Goal: Information Seeking & Learning: Find specific page/section

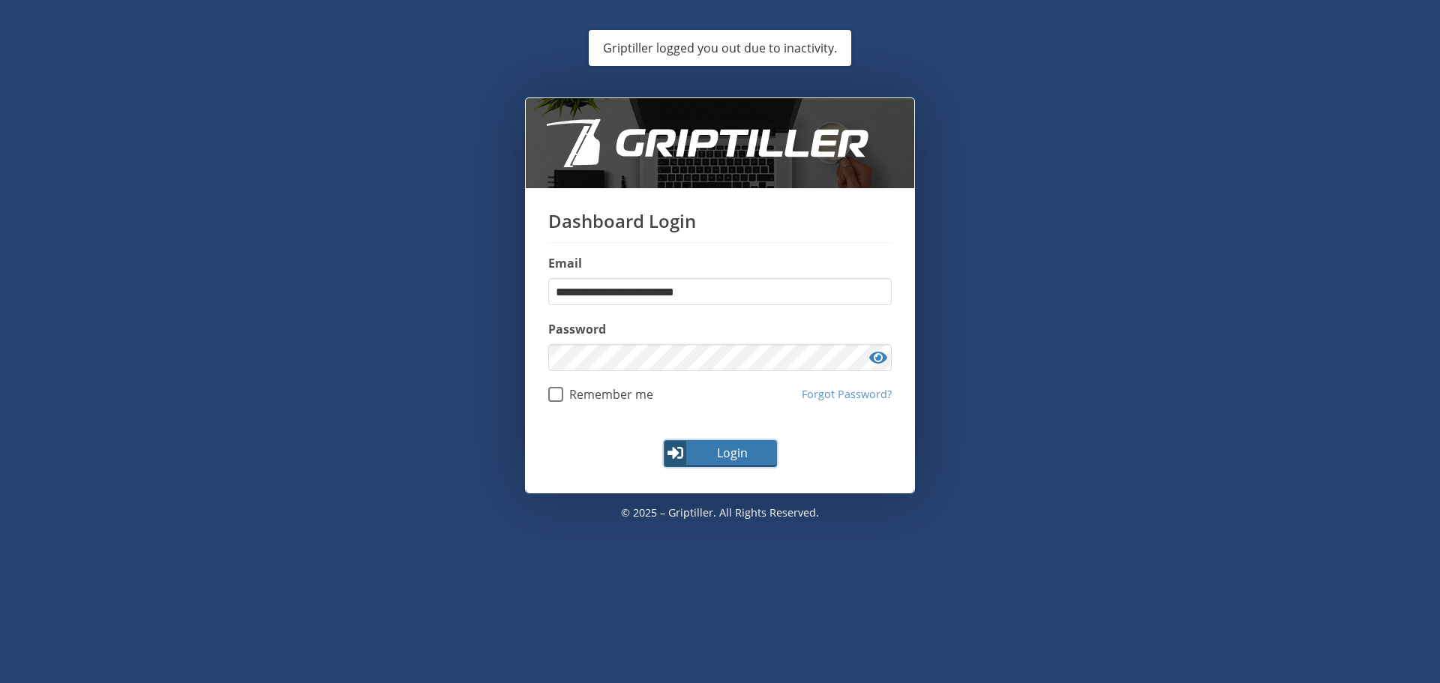
click at [710, 446] on span "Login" at bounding box center [731, 453] width 87 height 18
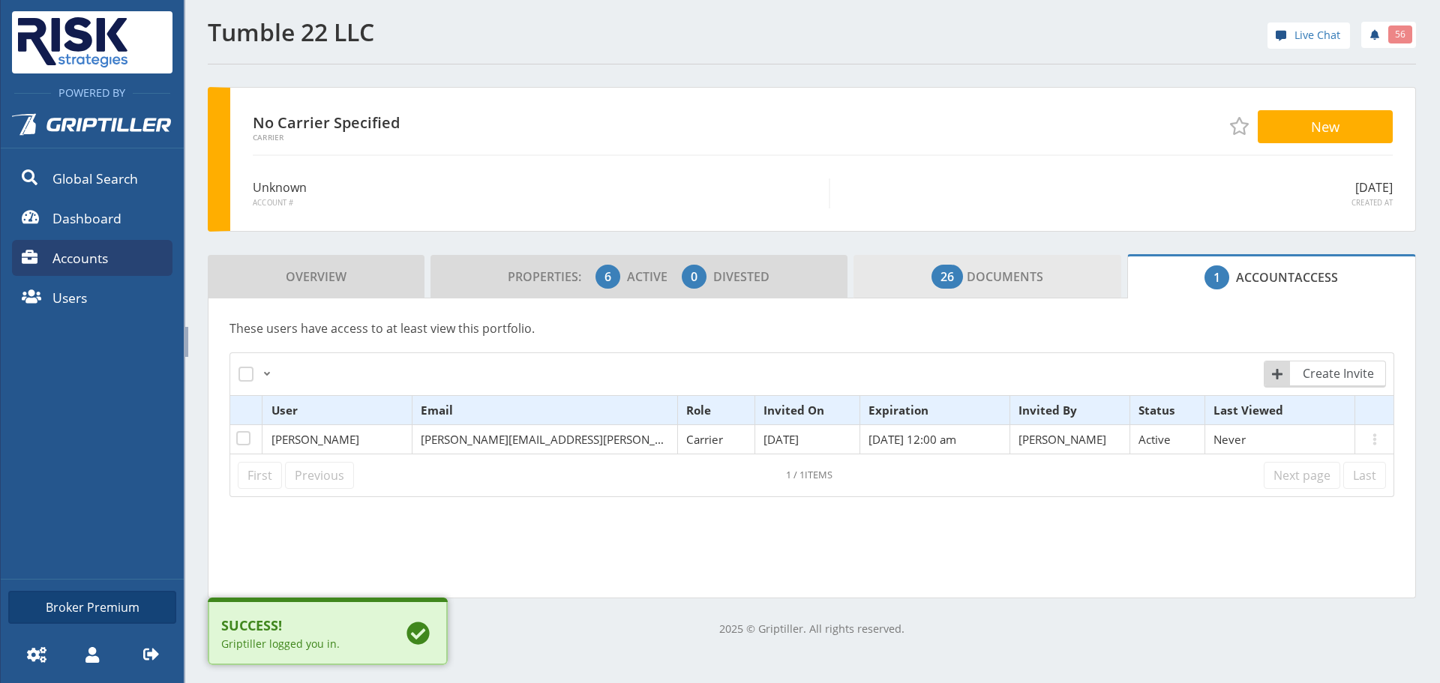
click at [950, 293] on link "26 Documents" at bounding box center [987, 276] width 268 height 43
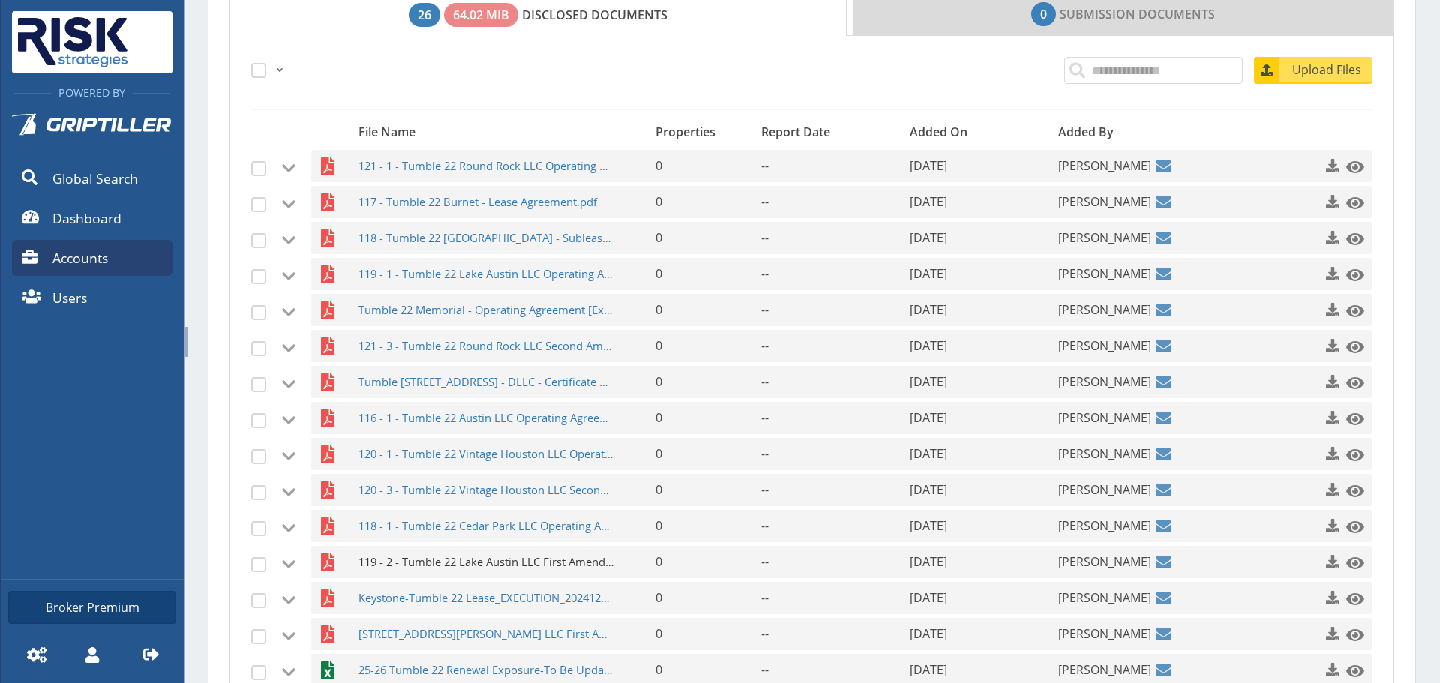
scroll to position [375, 0]
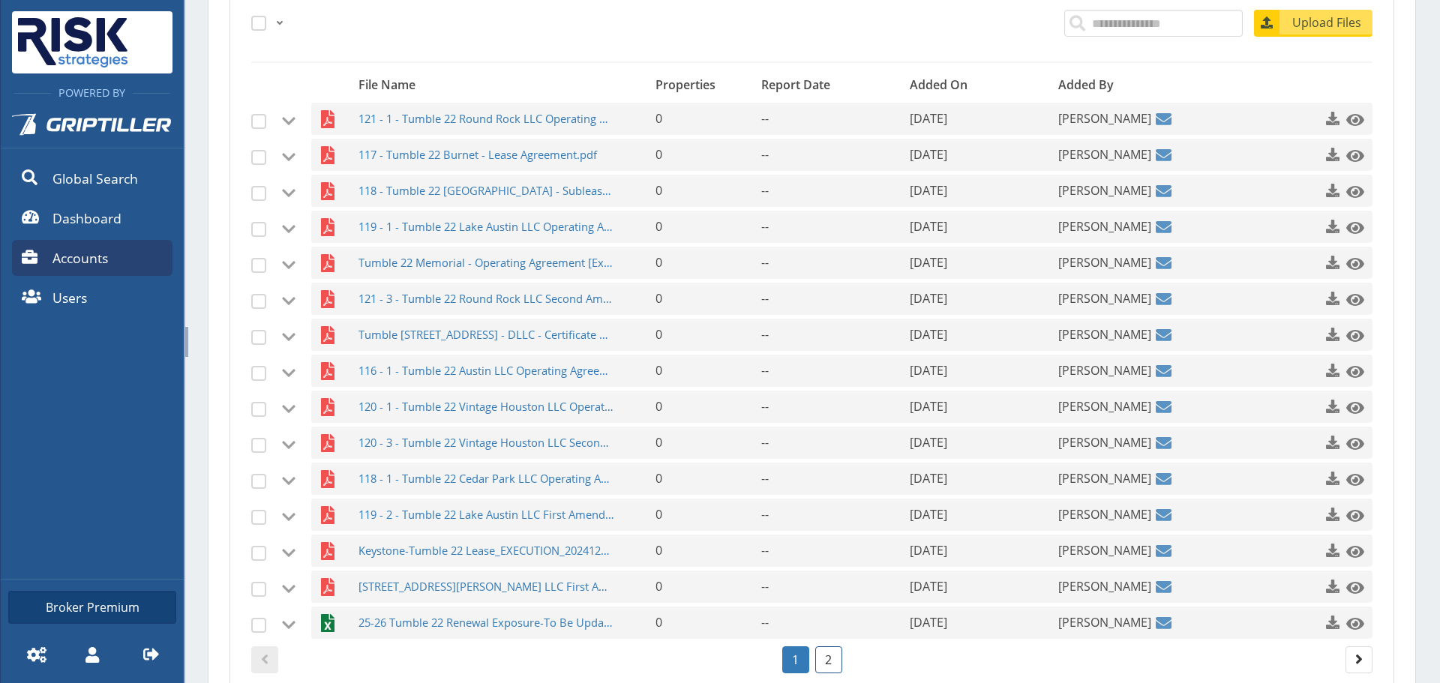
click at [829, 652] on link "2" at bounding box center [828, 659] width 27 height 27
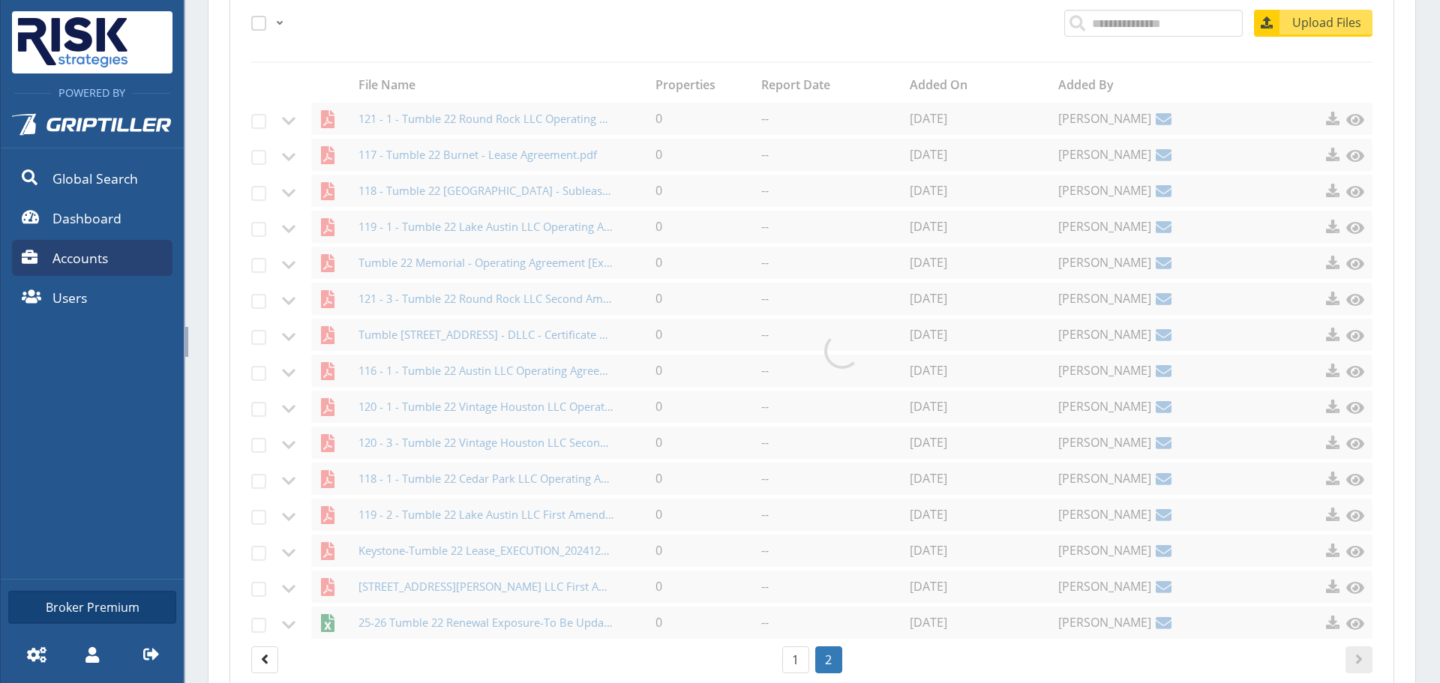
scroll to position [322, 0]
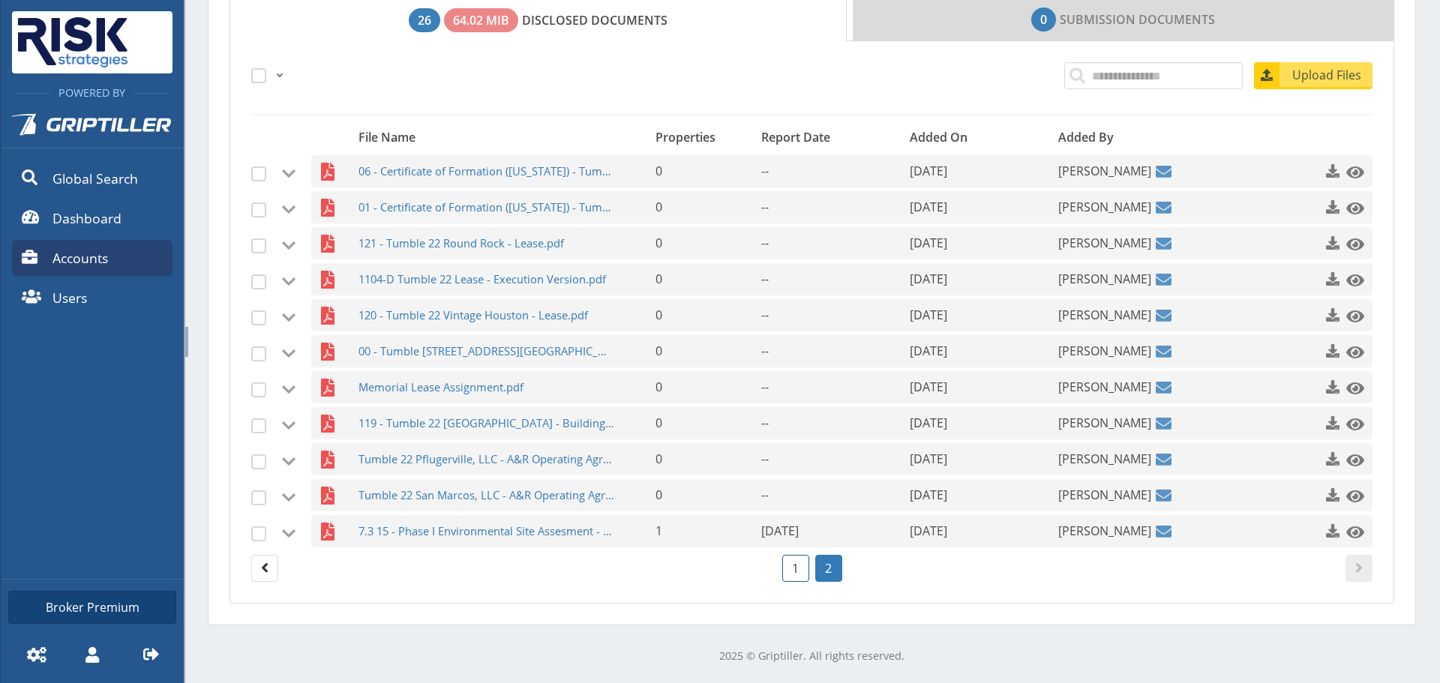
click at [792, 569] on link "1" at bounding box center [795, 568] width 27 height 27
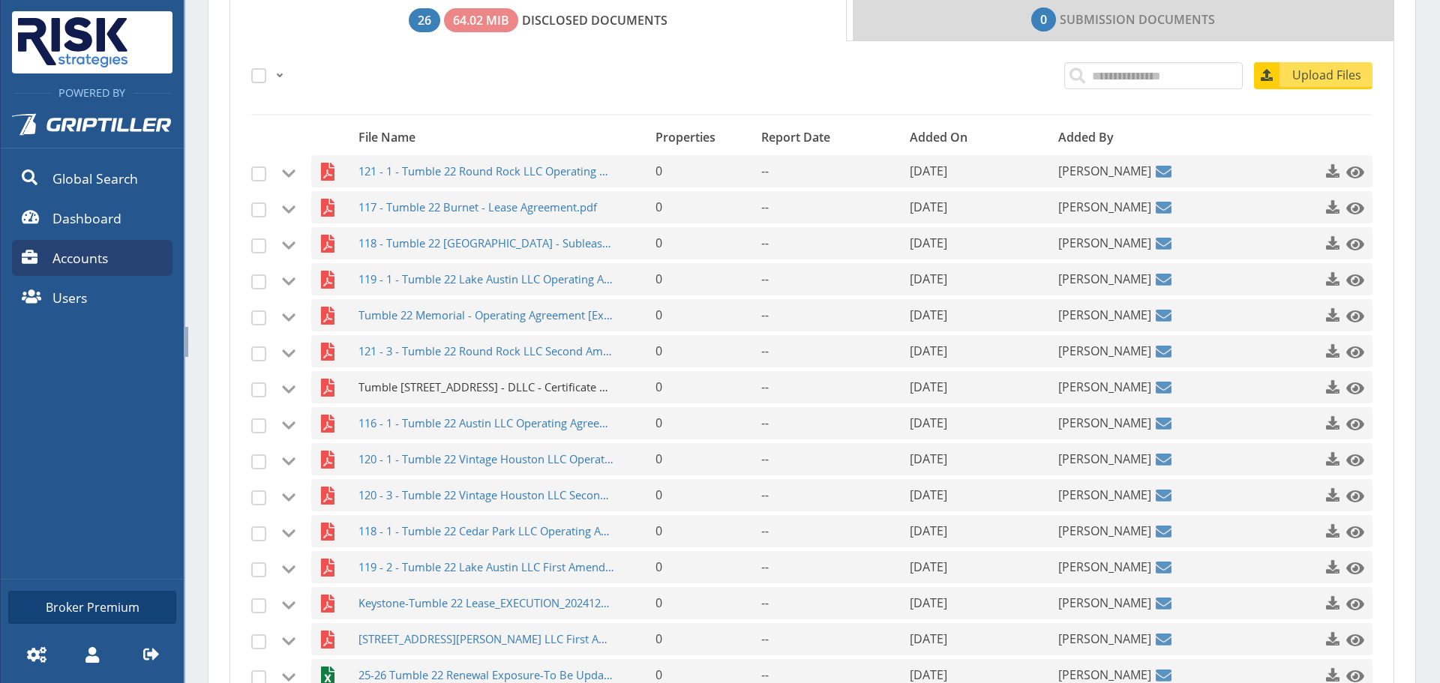
click at [524, 381] on span "Tumble [STREET_ADDRESS] - DLLC - Certificate of Formation - FILED [DATE].PDF" at bounding box center [486, 387] width 256 height 32
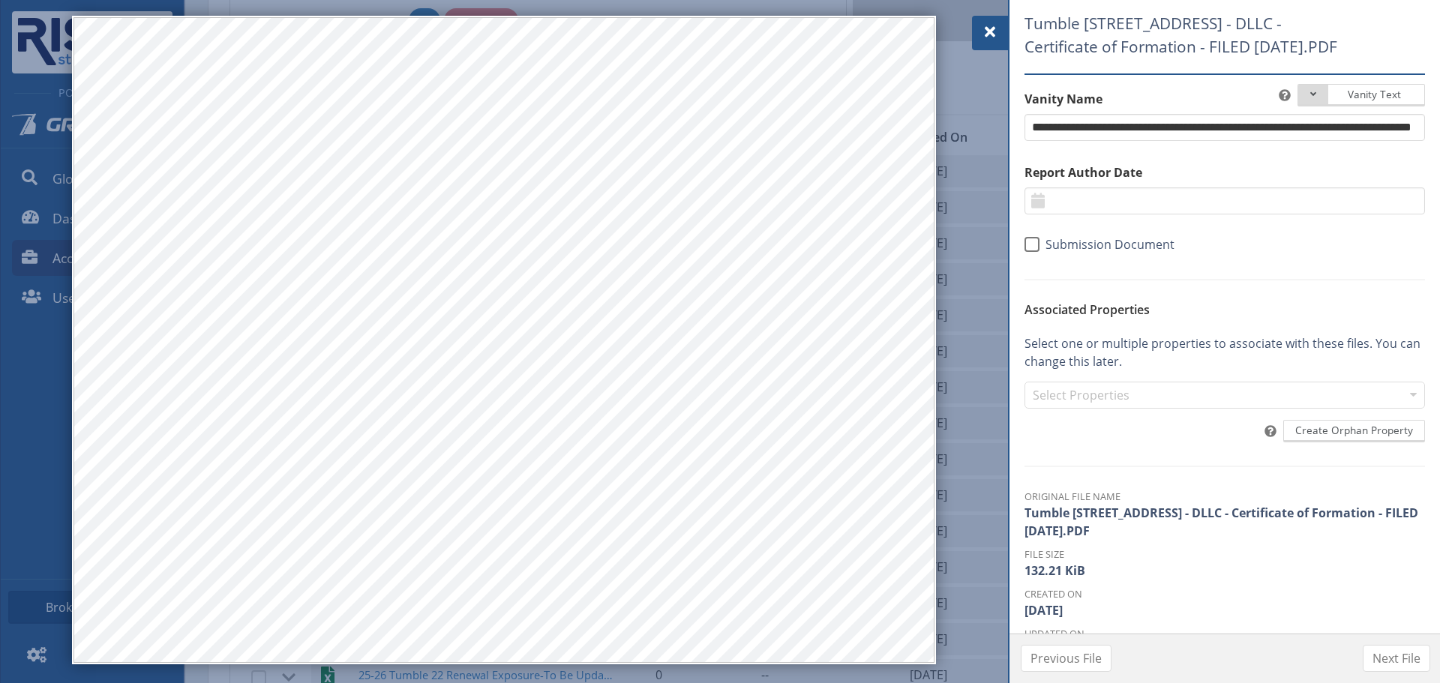
click at [978, 27] on div at bounding box center [990, 33] width 36 height 34
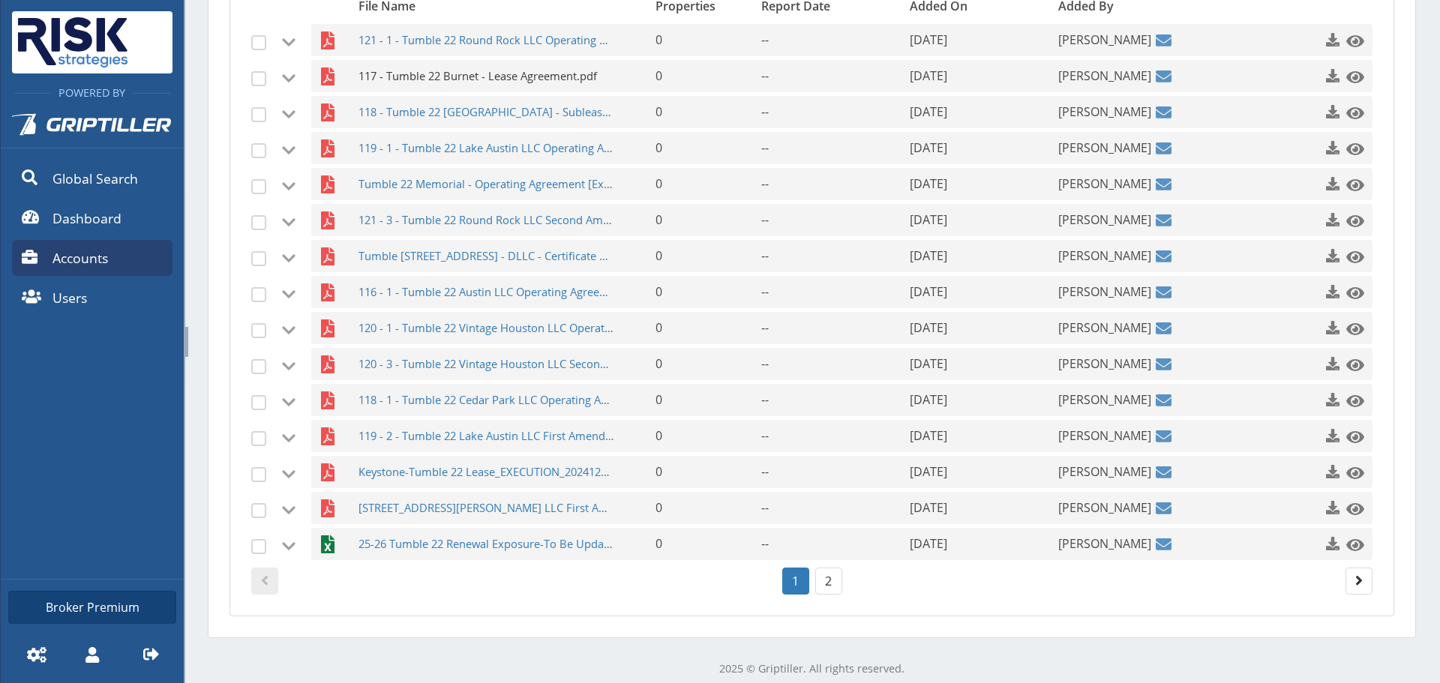
scroll to position [466, 0]
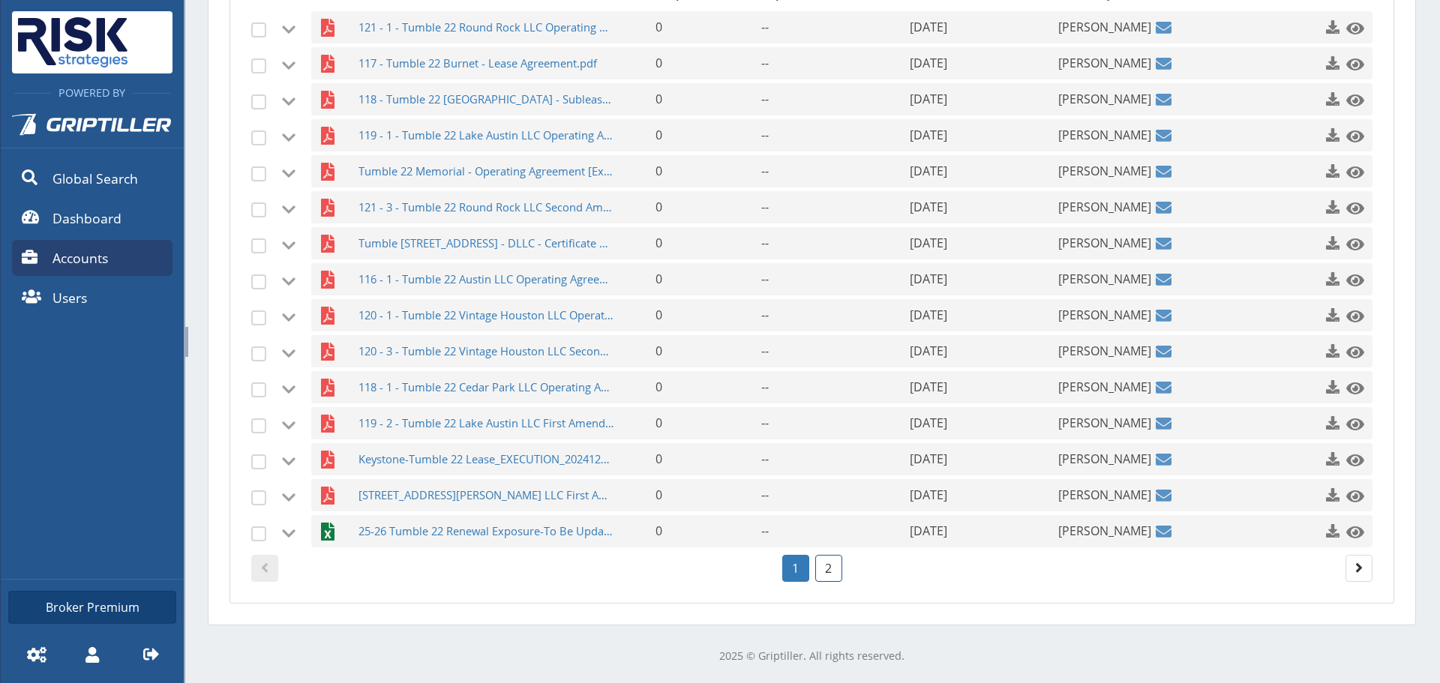
click at [825, 562] on link "2" at bounding box center [828, 568] width 27 height 27
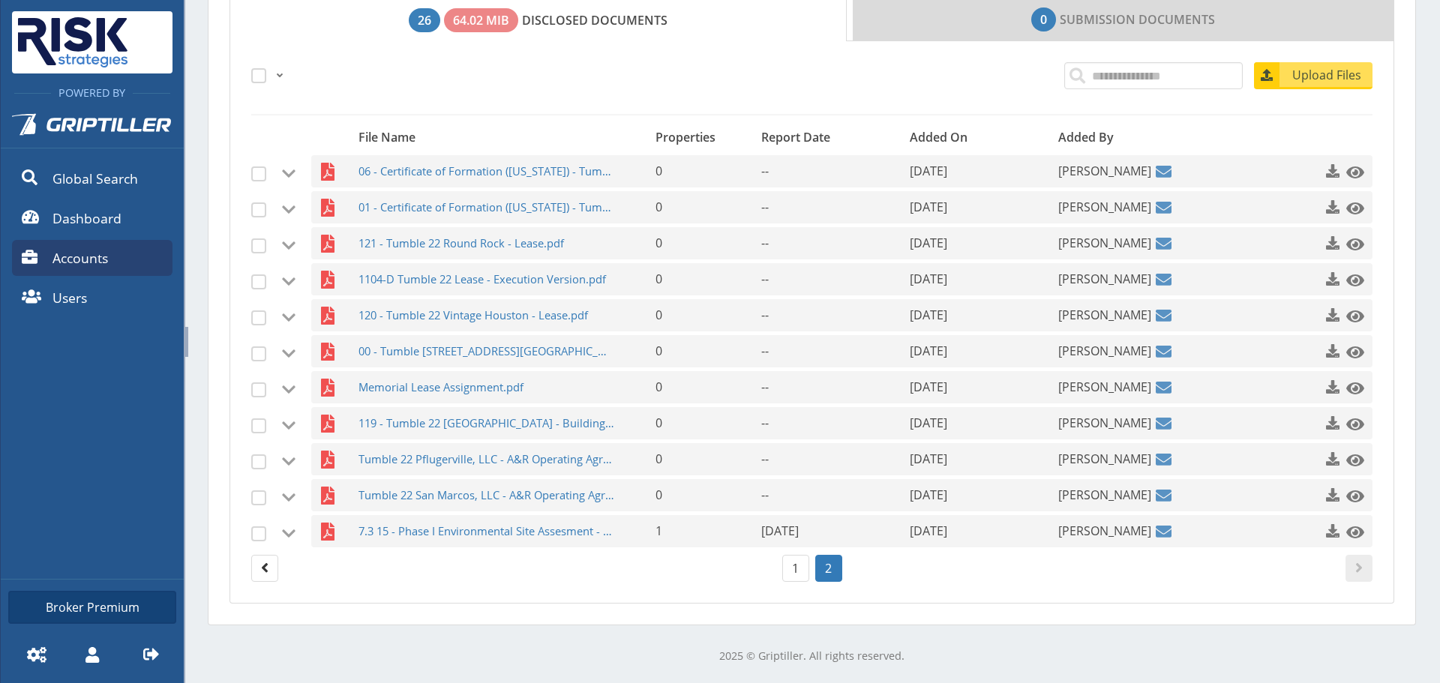
scroll to position [322, 0]
click at [526, 533] on span "7.3 15 - Phase I Environmental Site Assesment - [GEOGRAPHIC_DATA]pdf" at bounding box center [486, 531] width 256 height 32
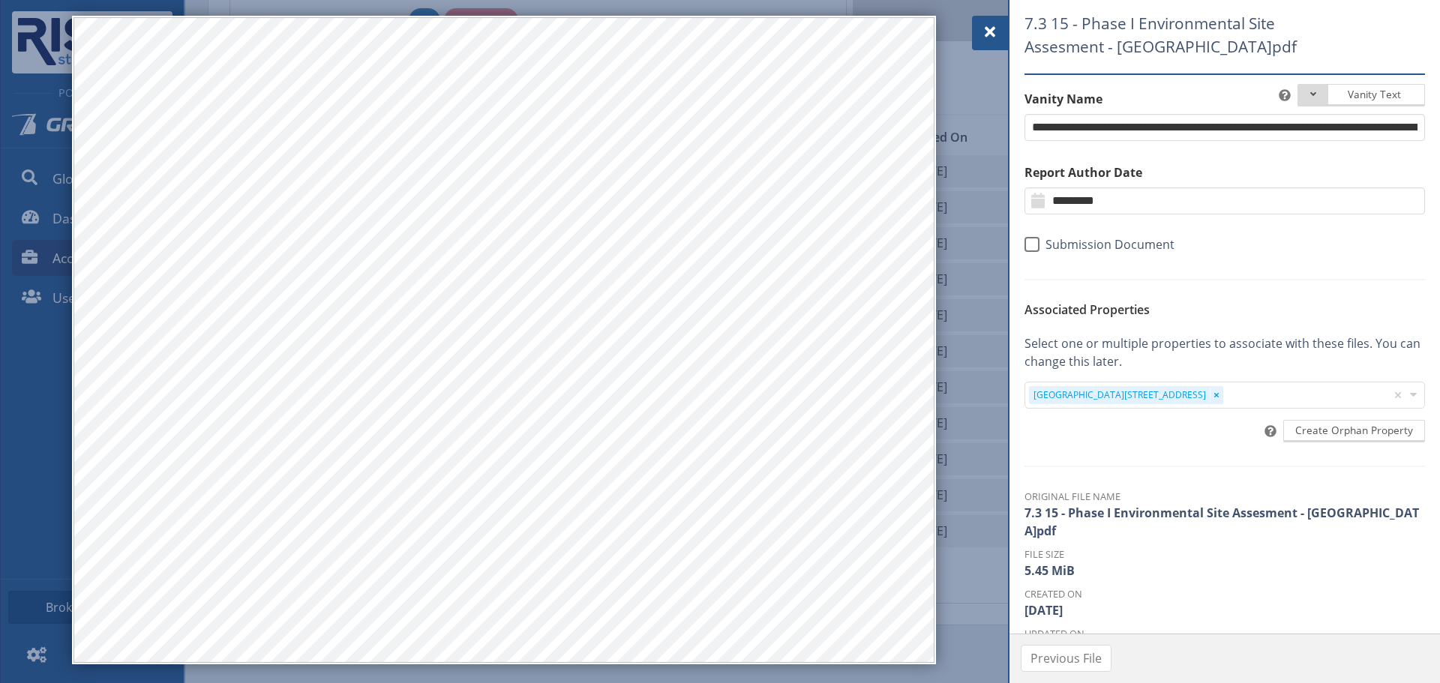
click at [981, 33] on span at bounding box center [990, 32] width 18 height 18
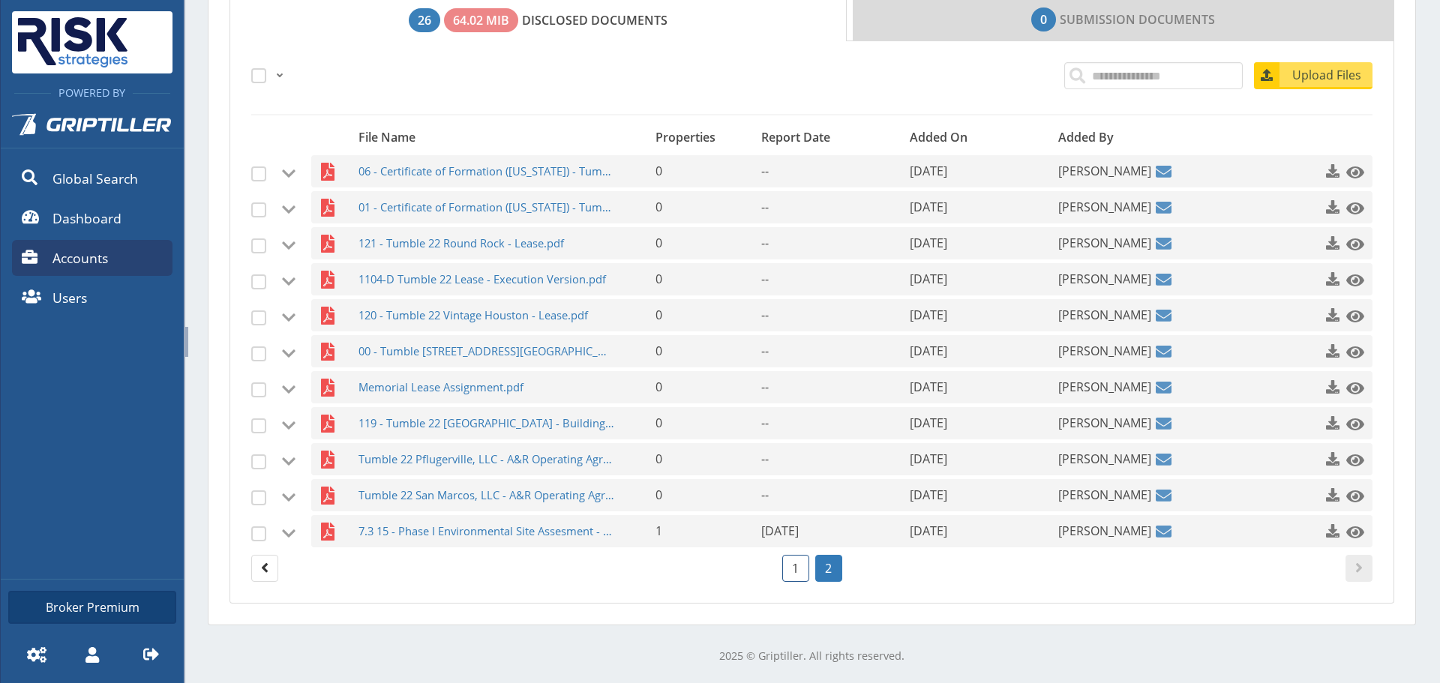
click at [797, 579] on link "1" at bounding box center [795, 568] width 27 height 27
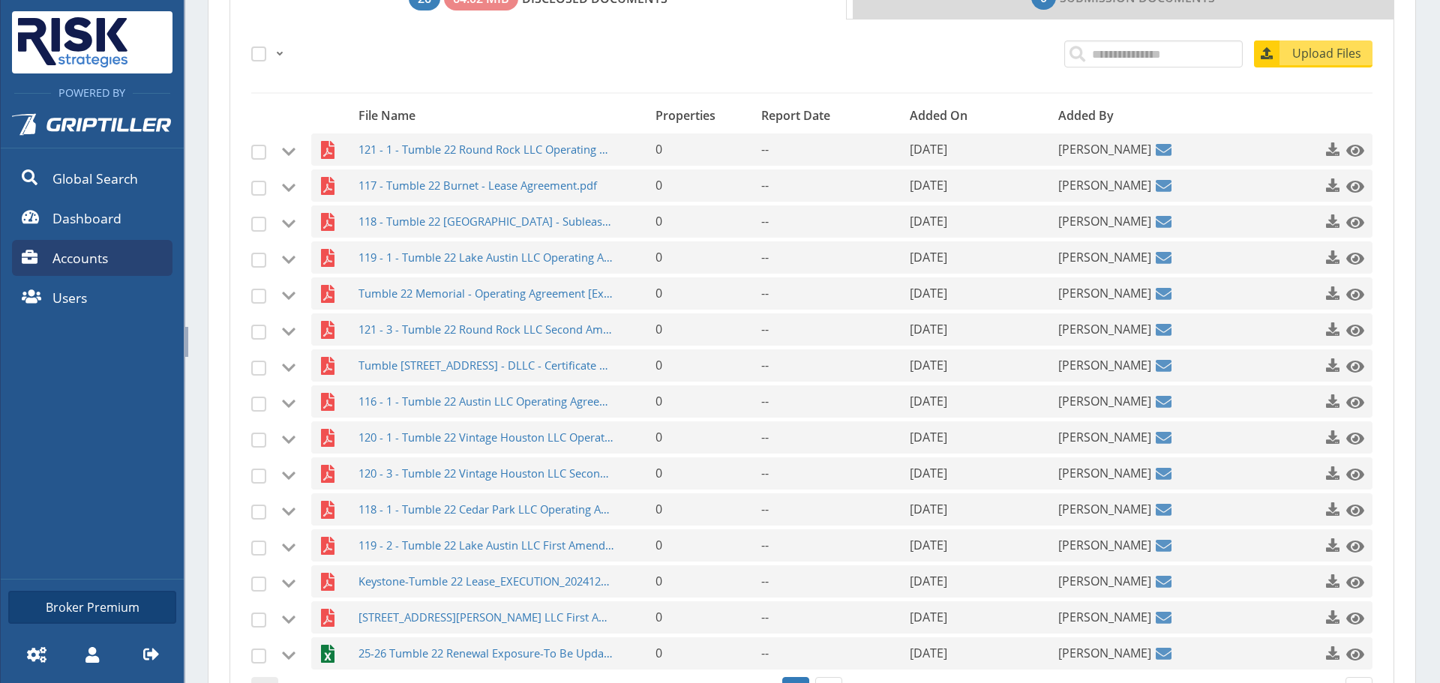
scroll to position [391, 0]
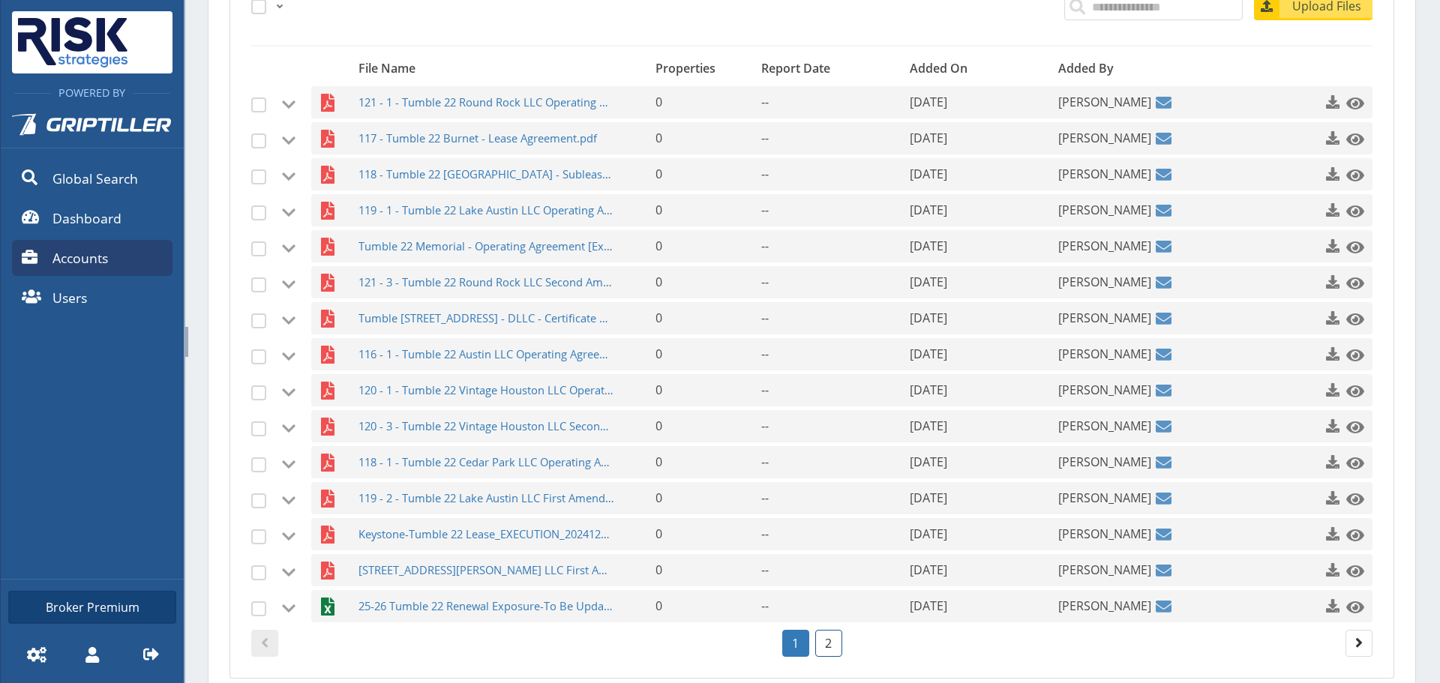
click at [817, 637] on link "2" at bounding box center [828, 643] width 27 height 27
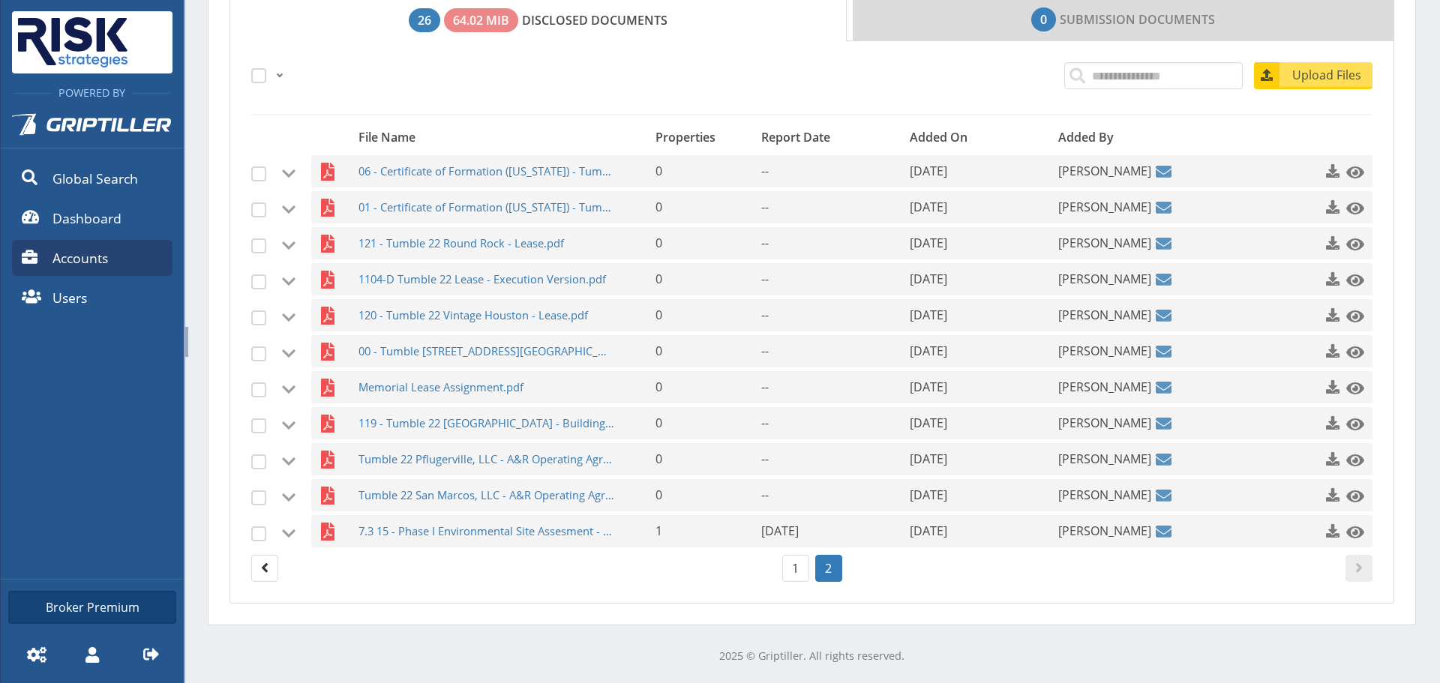
scroll to position [322, 0]
click at [801, 567] on link "1" at bounding box center [795, 568] width 27 height 27
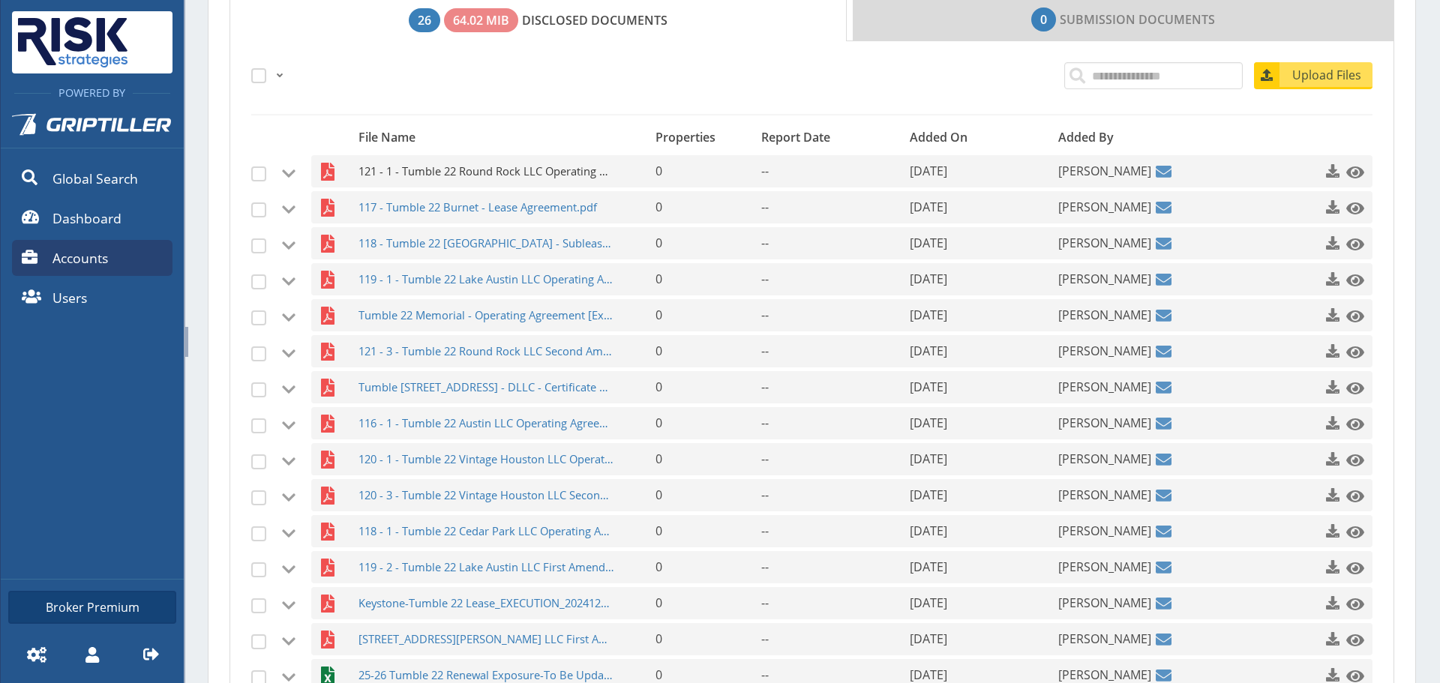
click at [531, 169] on span "121 - 1 - Tumble 22 Round Rock LLC Operating Agreement.pdf" at bounding box center [486, 171] width 256 height 32
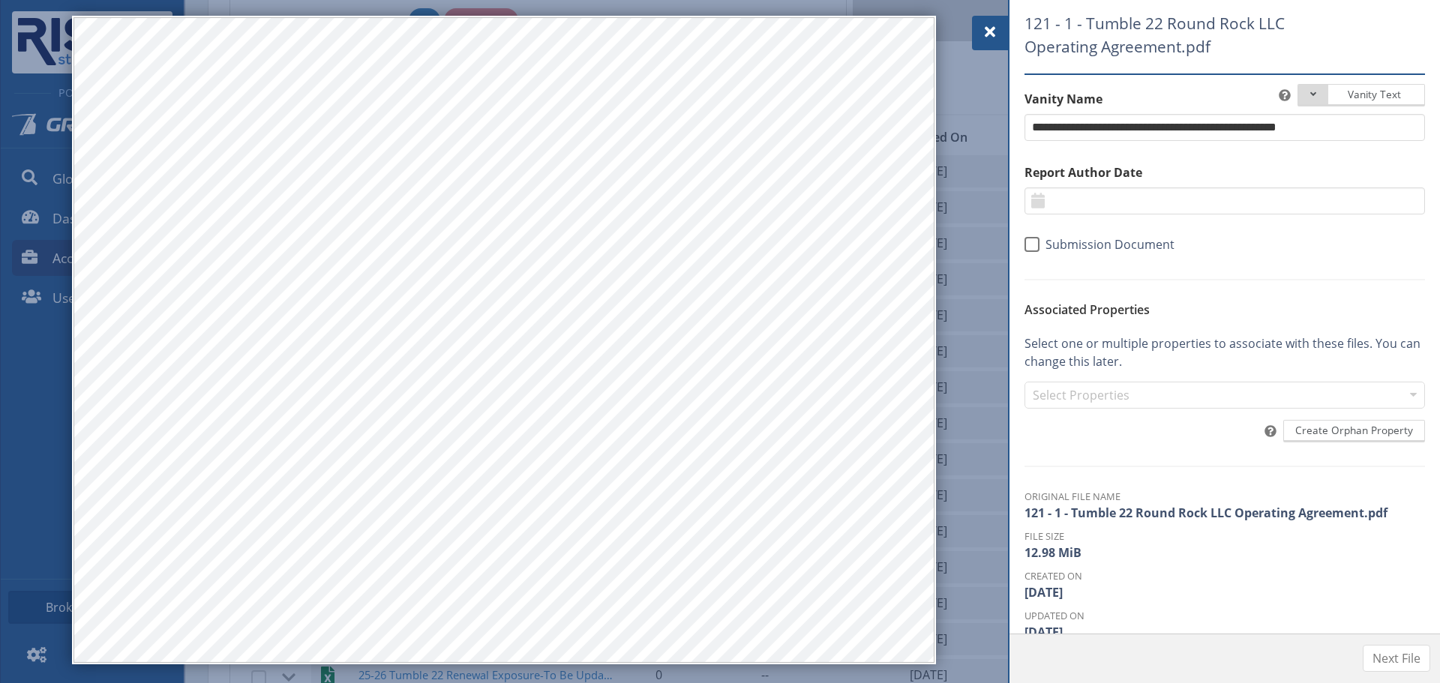
click at [1004, 34] on div at bounding box center [990, 33] width 36 height 34
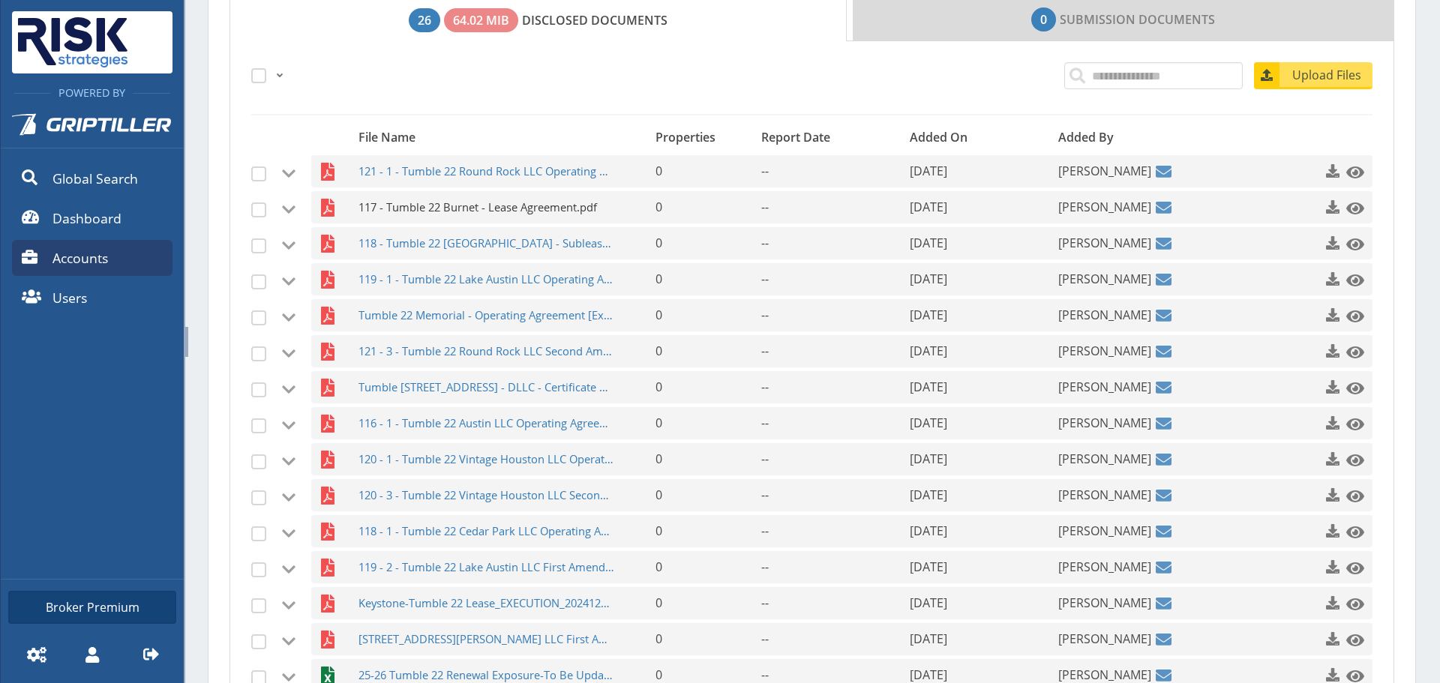
click at [544, 210] on span "117 - Tumble 22 Burnet - Lease Agreement.pdf" at bounding box center [486, 207] width 256 height 32
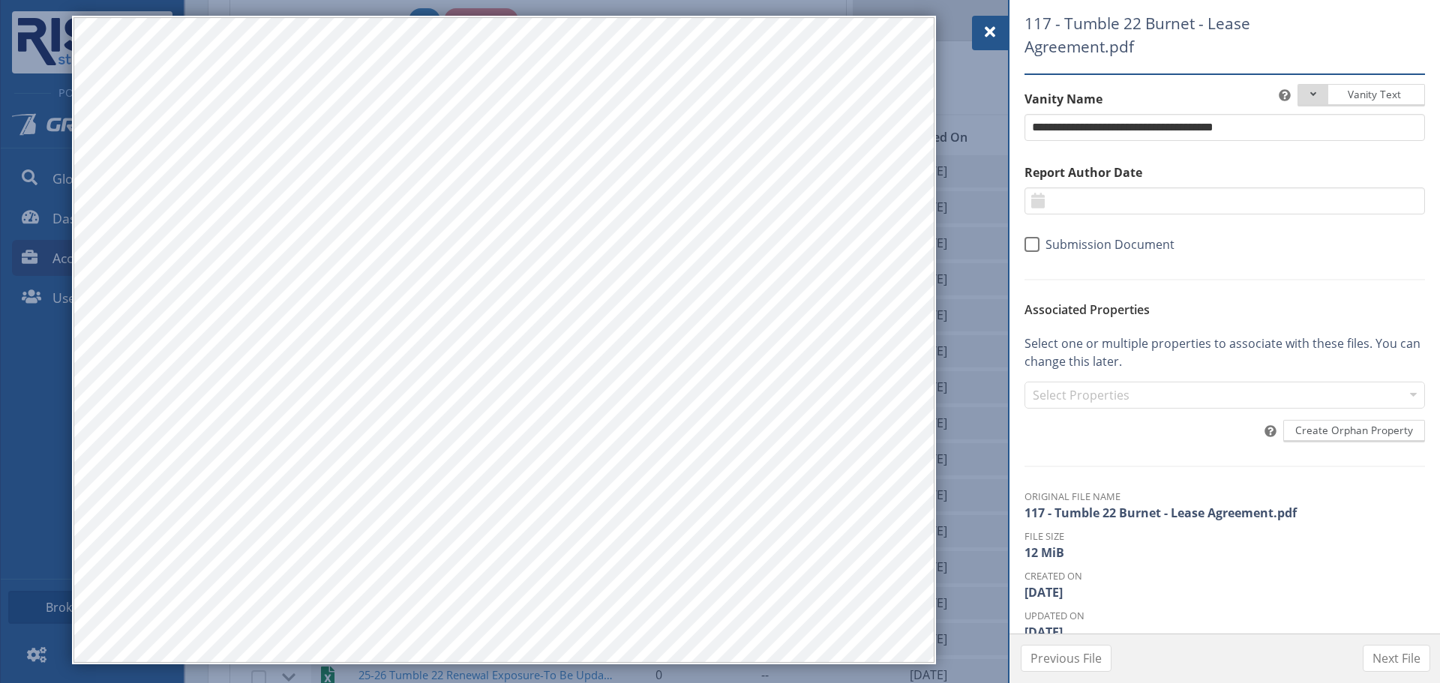
drag, startPoint x: 984, startPoint y: 34, endPoint x: 972, endPoint y: 39, distance: 12.4
click at [984, 34] on span at bounding box center [990, 32] width 18 height 18
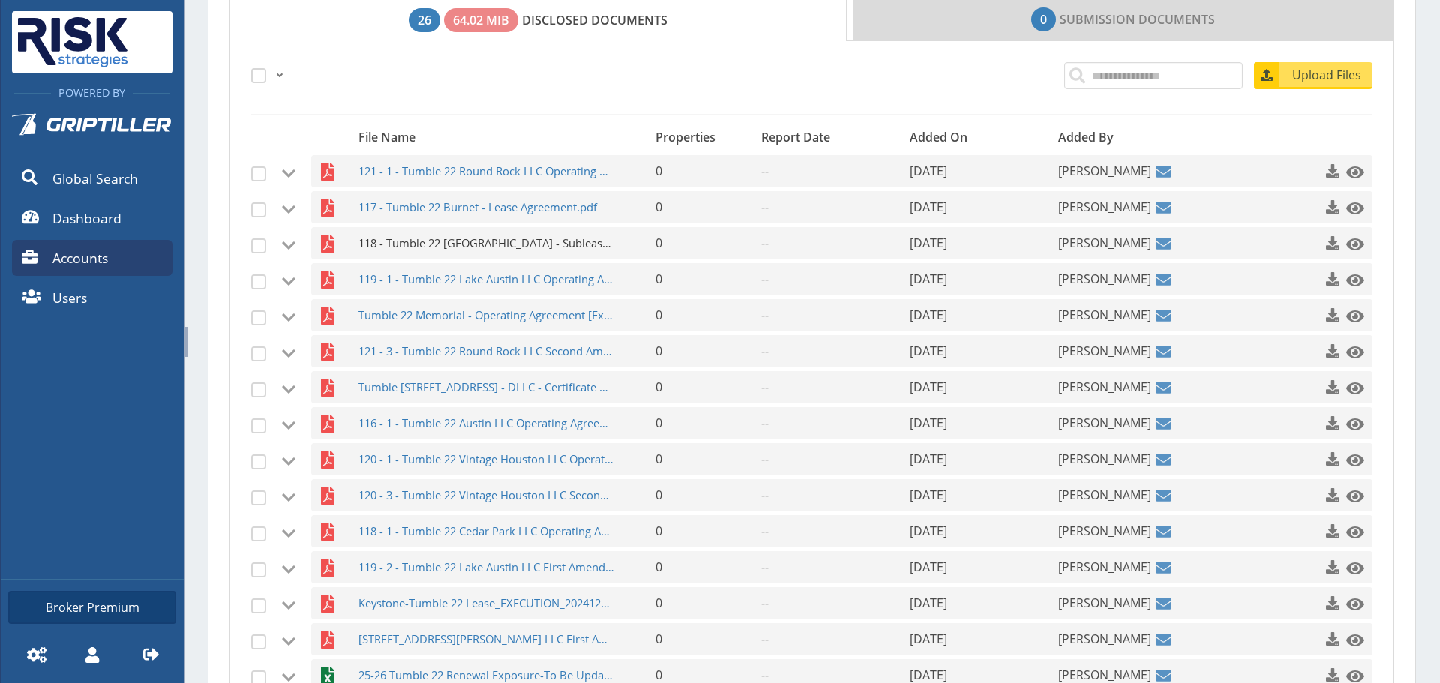
click at [481, 240] on span "118 - Tumble 22 [GEOGRAPHIC_DATA] - Sublease.pdf" at bounding box center [486, 243] width 256 height 32
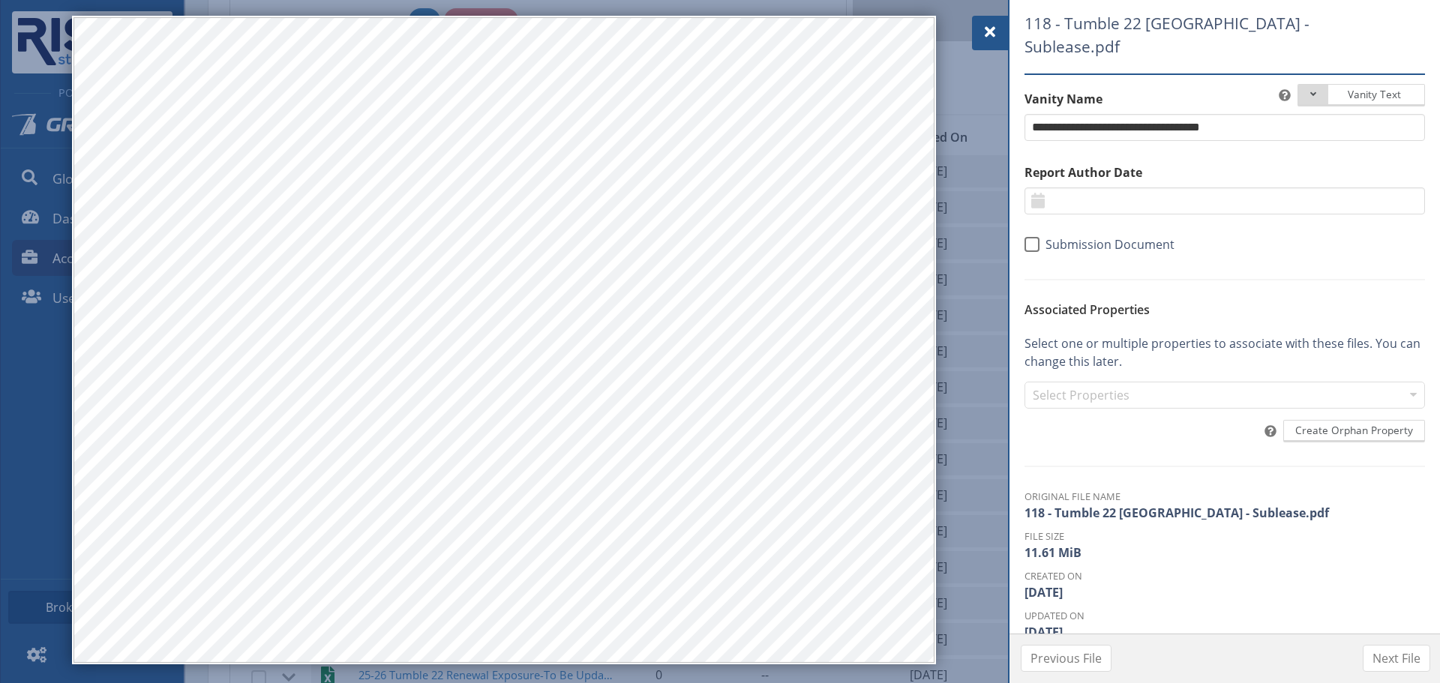
click at [979, 43] on div at bounding box center [990, 33] width 36 height 34
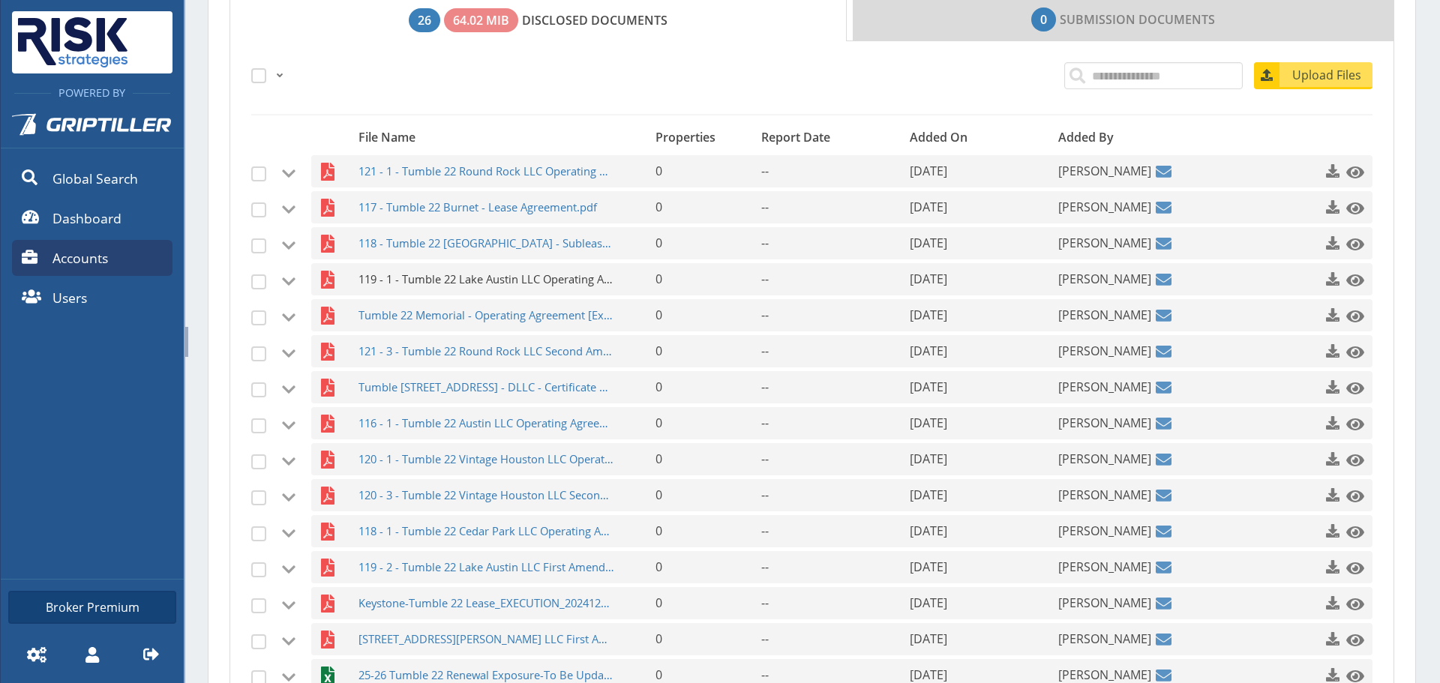
click at [516, 274] on span "119 - 1 - Tumble 22 Lake Austin LLC Operating Agreement.pdf" at bounding box center [486, 279] width 256 height 32
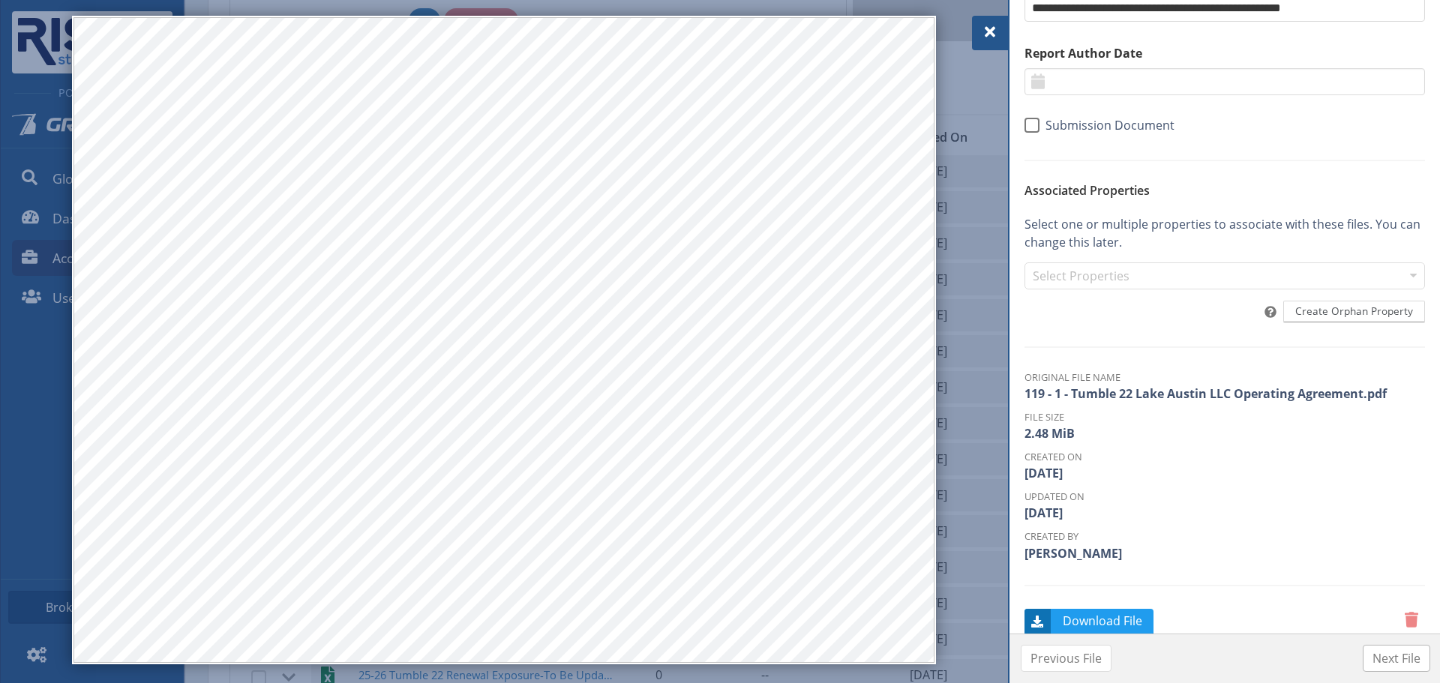
scroll to position [144, 0]
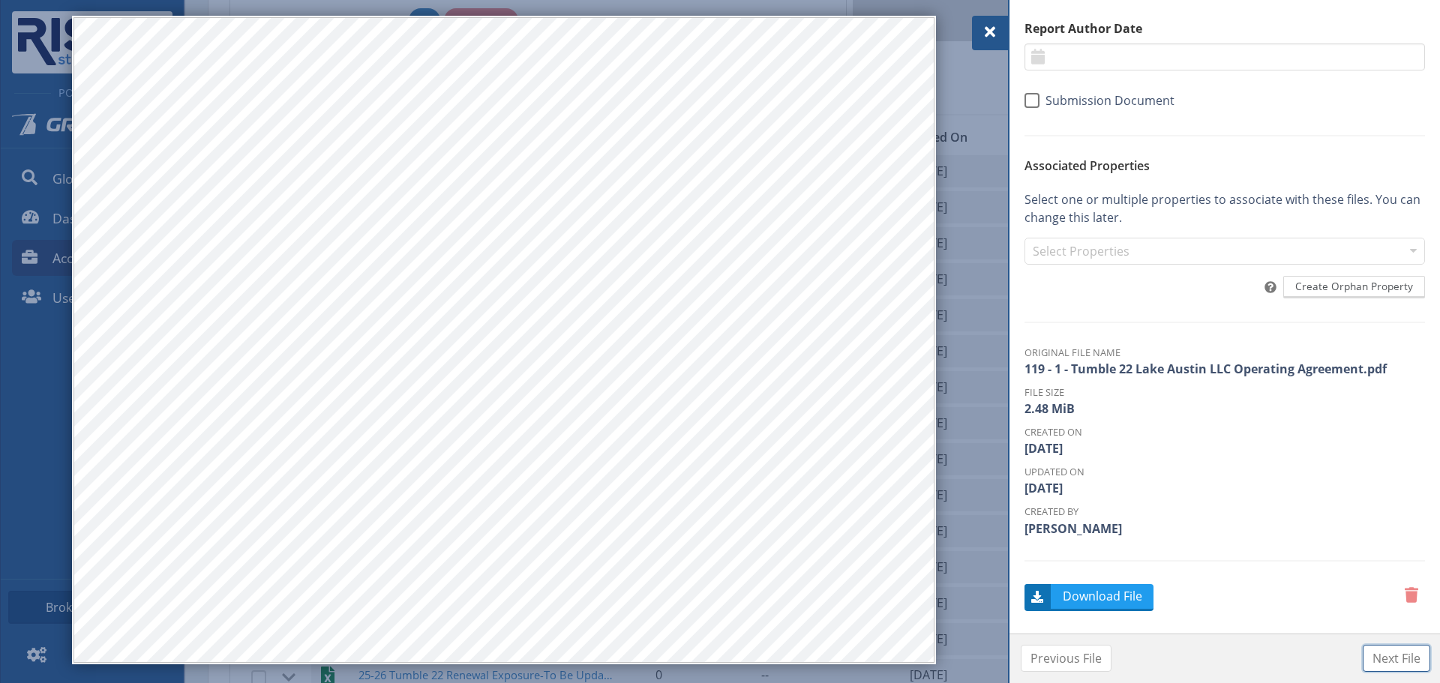
click at [1385, 657] on span "Next File" at bounding box center [1396, 658] width 48 height 18
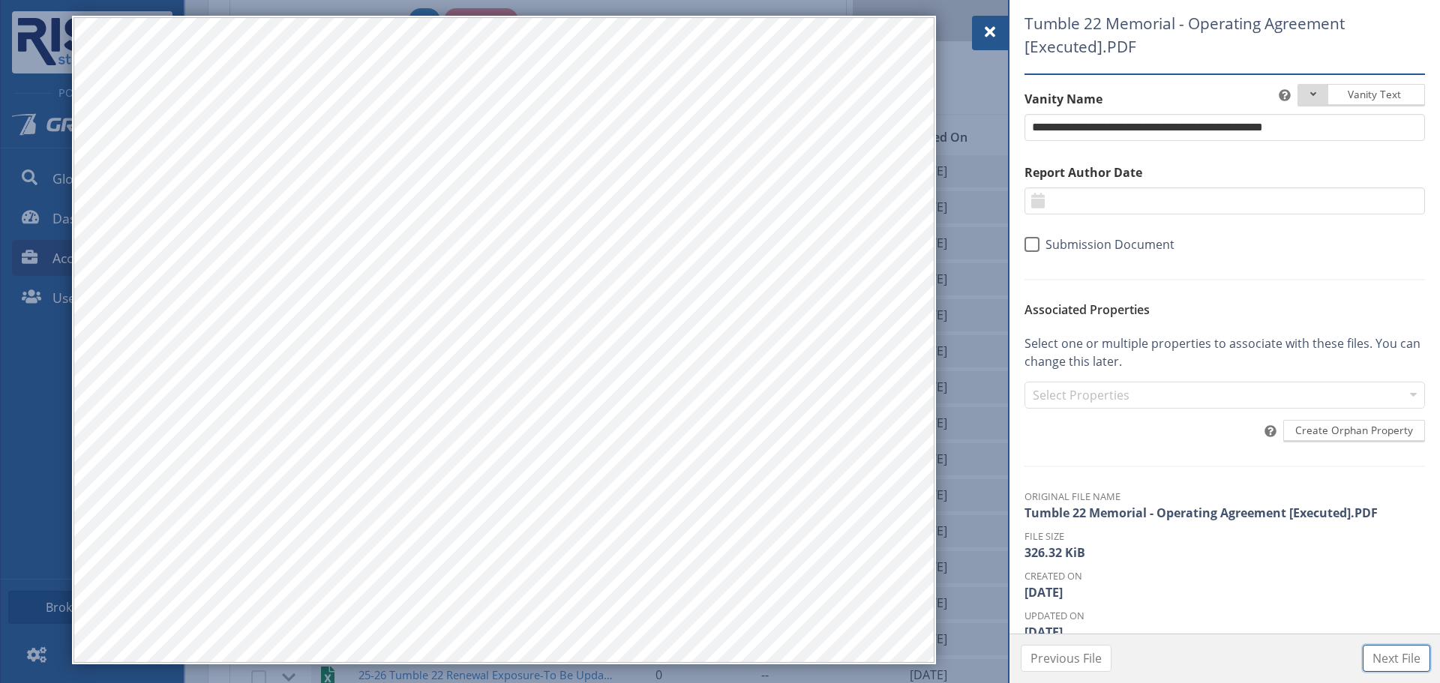
click at [1386, 654] on span "Next File" at bounding box center [1396, 658] width 48 height 18
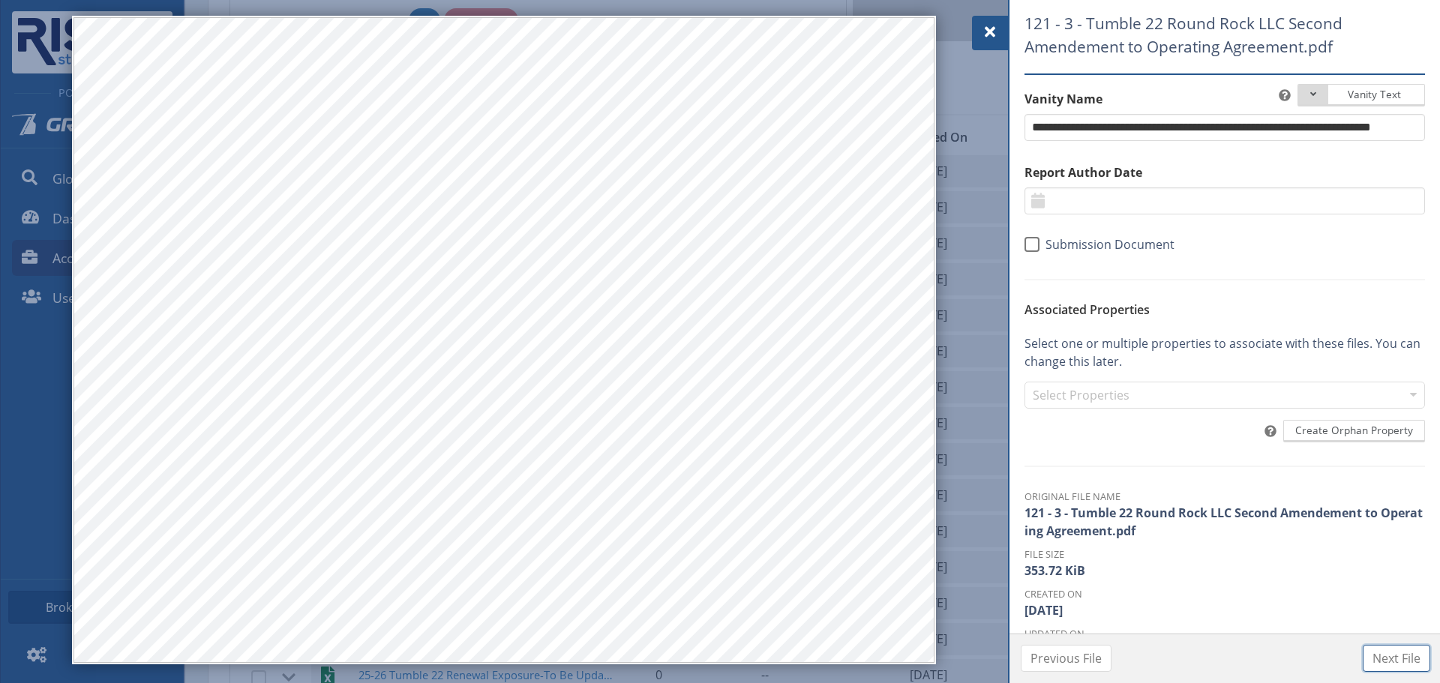
click at [1411, 667] on span "Next File" at bounding box center [1396, 658] width 48 height 18
click at [1387, 649] on button "Next File" at bounding box center [1395, 658] width 67 height 27
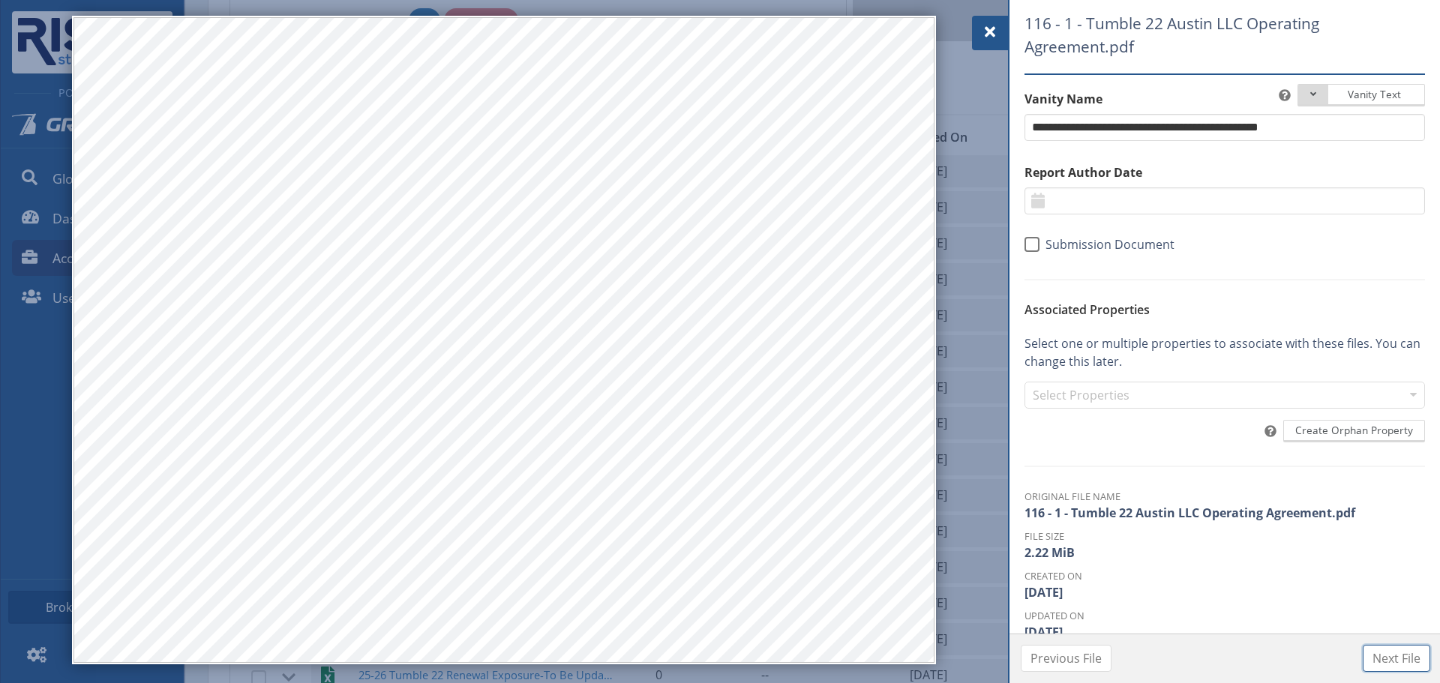
click at [1407, 667] on span "Next File" at bounding box center [1396, 658] width 48 height 18
click at [1402, 661] on span "Next File" at bounding box center [1396, 658] width 48 height 18
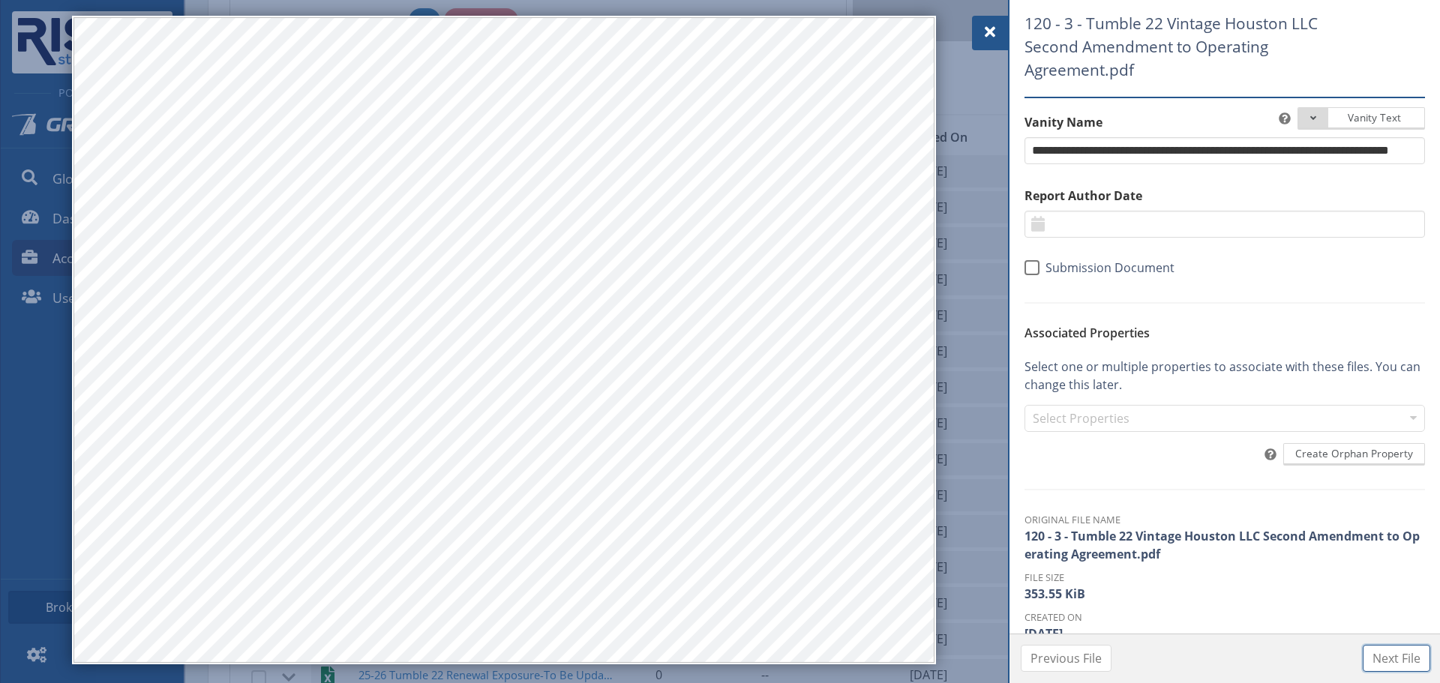
click at [1402, 661] on span "Next File" at bounding box center [1396, 658] width 48 height 18
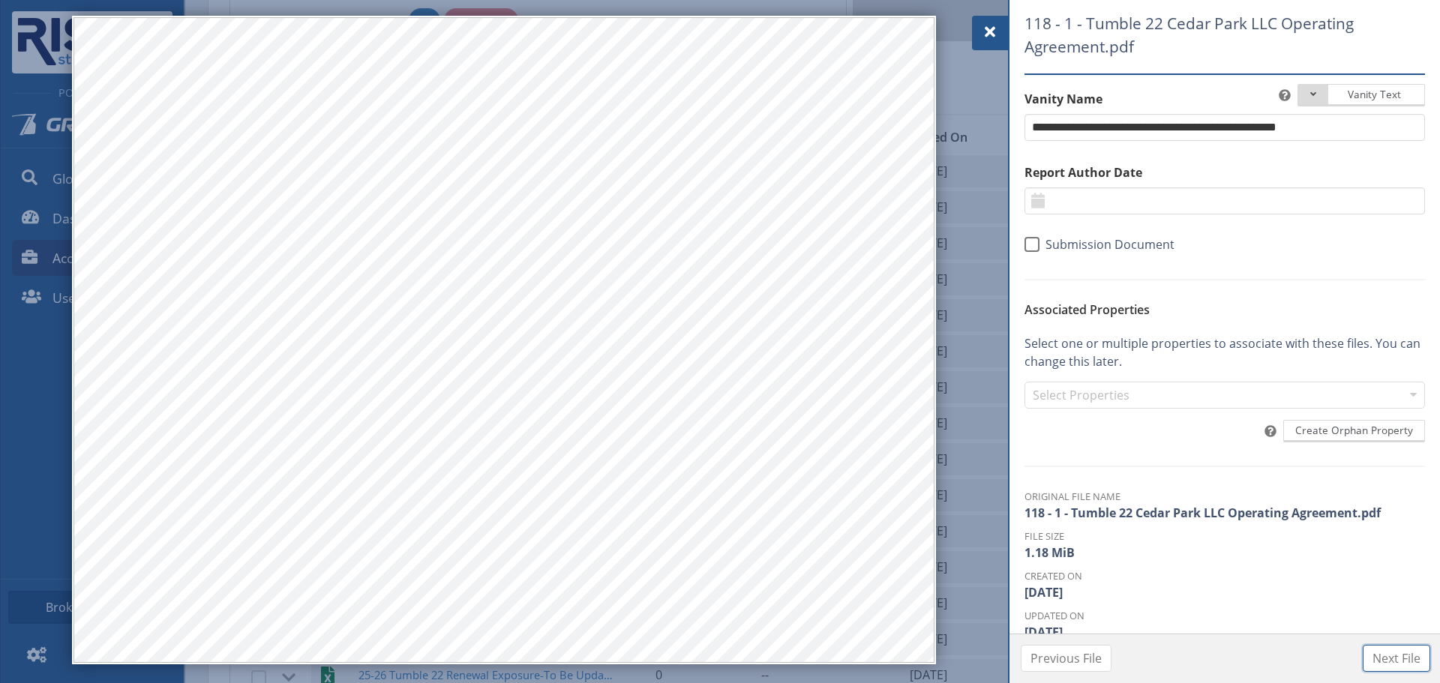
click at [1401, 649] on span "Next File" at bounding box center [1396, 658] width 48 height 18
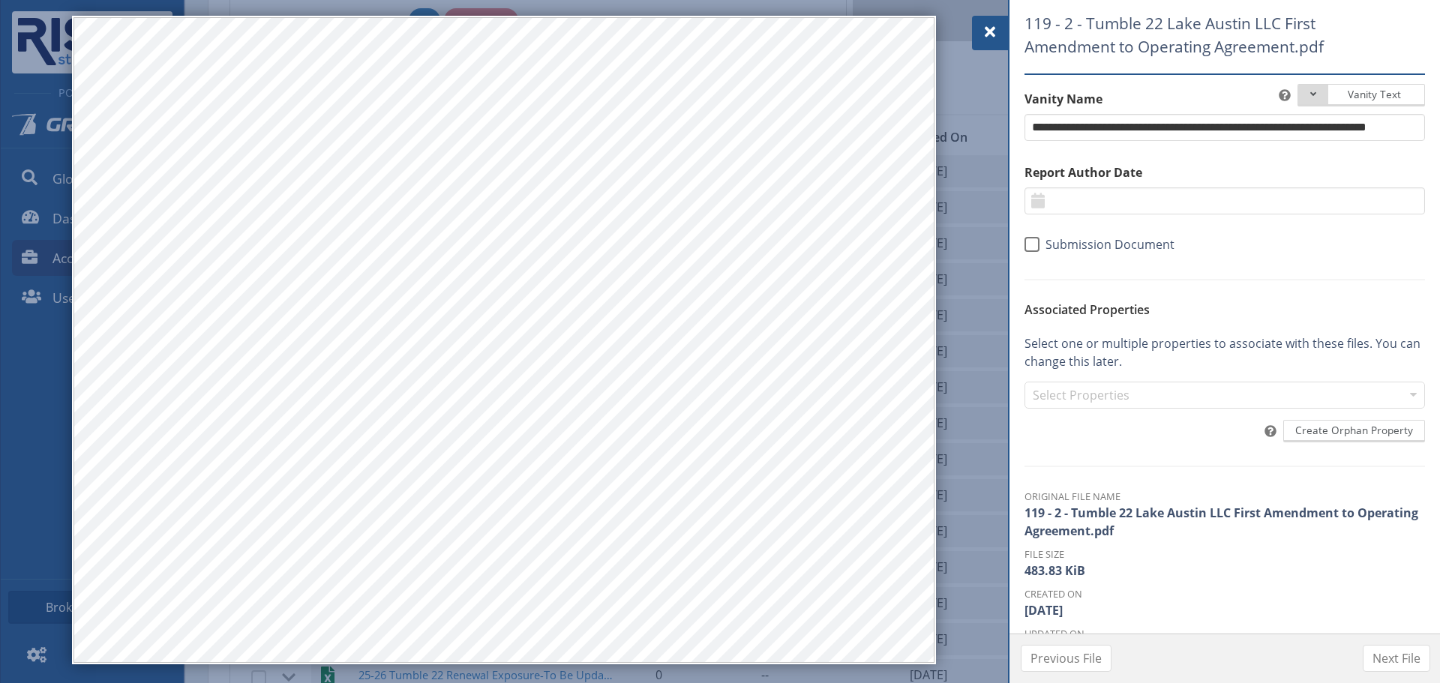
click at [1399, 643] on div "Previous File Next File" at bounding box center [1225, 658] width 432 height 49
click at [1395, 654] on span "Next File" at bounding box center [1396, 658] width 48 height 18
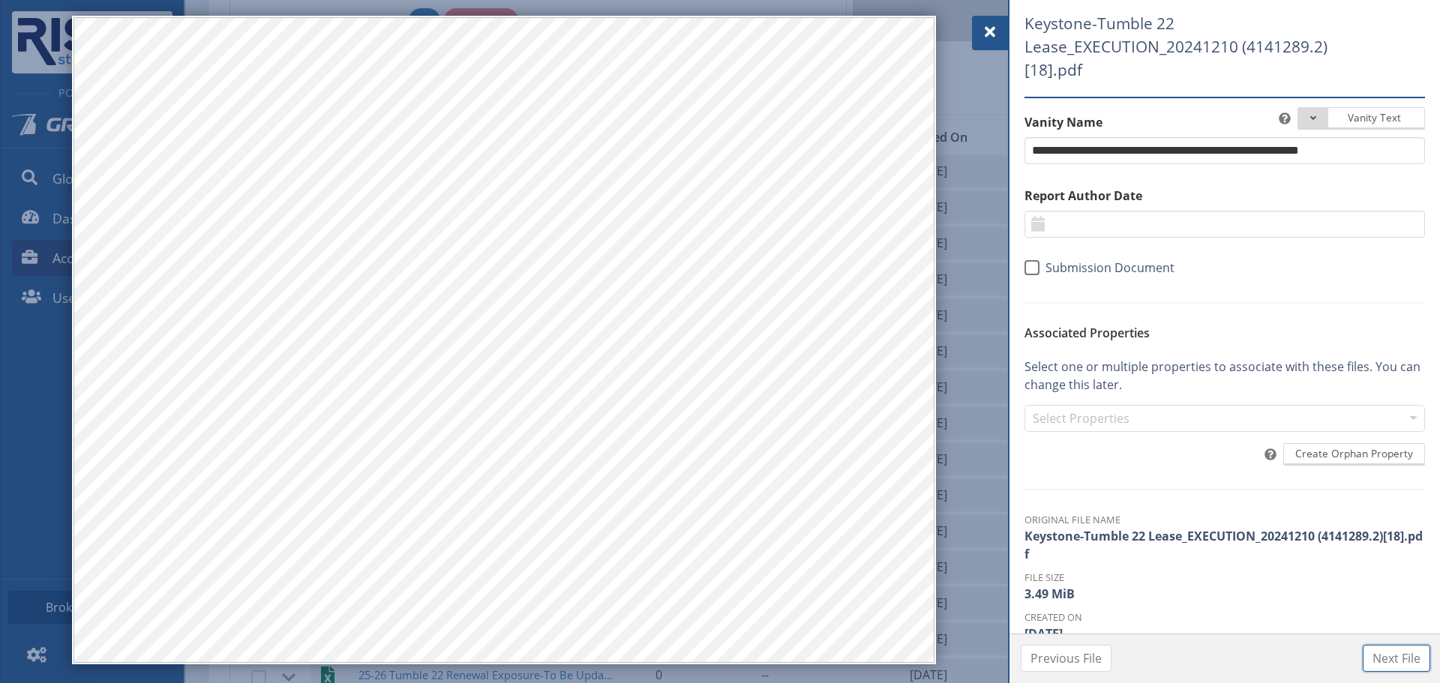
click at [1401, 654] on span "Next File" at bounding box center [1396, 658] width 48 height 18
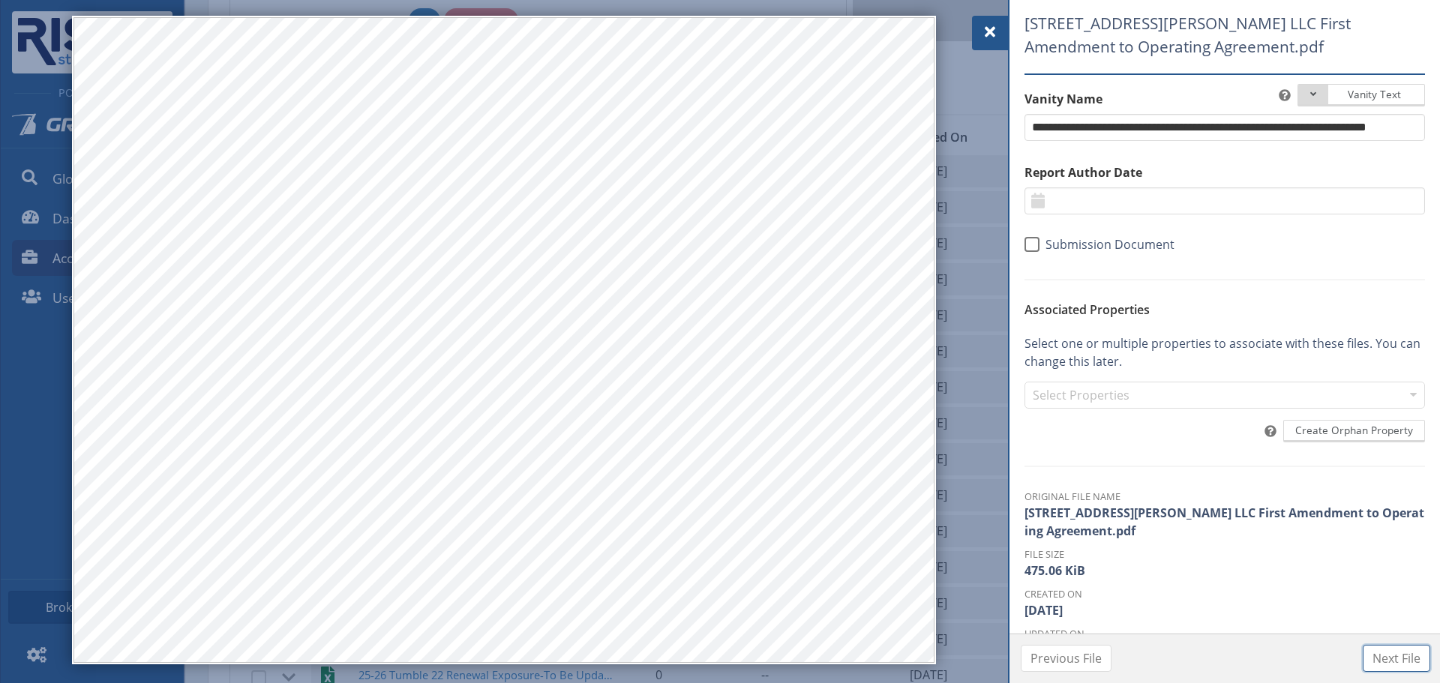
click at [1383, 659] on span "Next File" at bounding box center [1396, 658] width 48 height 18
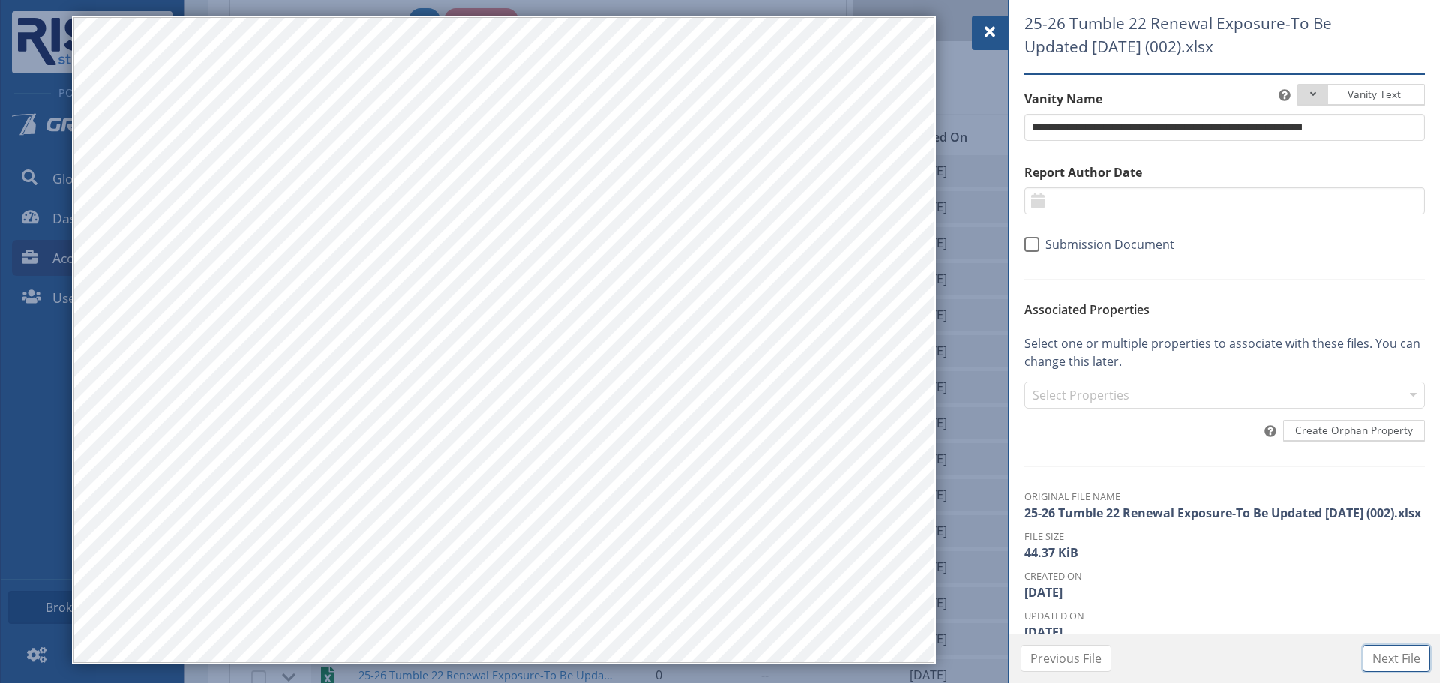
click at [1414, 658] on span "Next File" at bounding box center [1396, 658] width 48 height 18
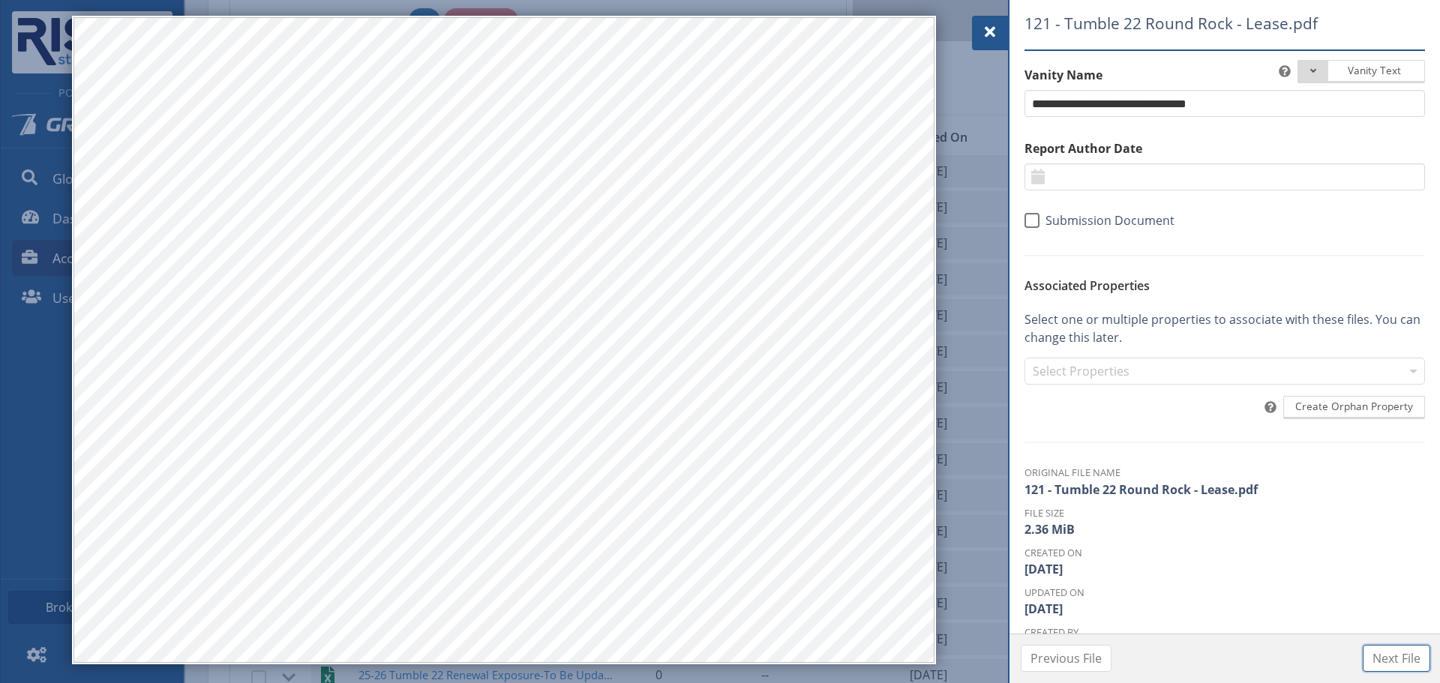
click at [1386, 656] on span "Next File" at bounding box center [1396, 658] width 48 height 18
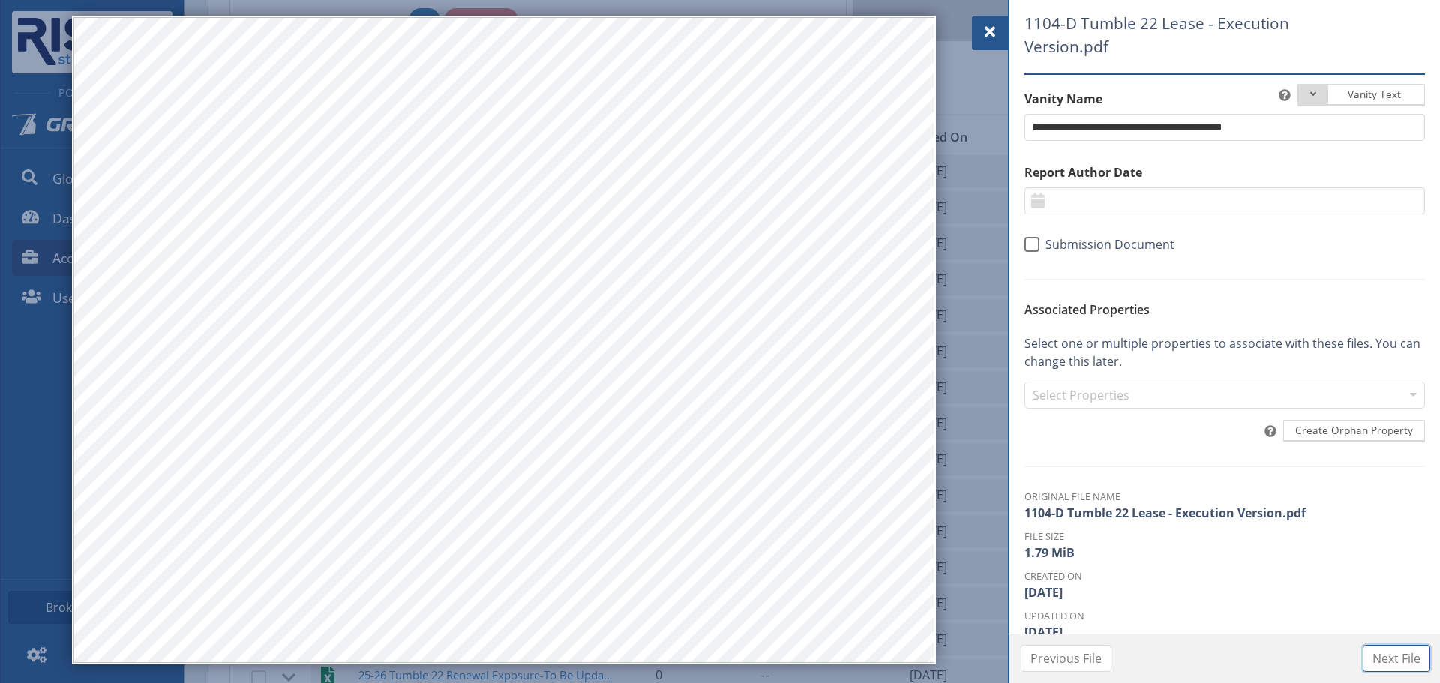
click at [1395, 668] on button "Next File" at bounding box center [1395, 658] width 67 height 27
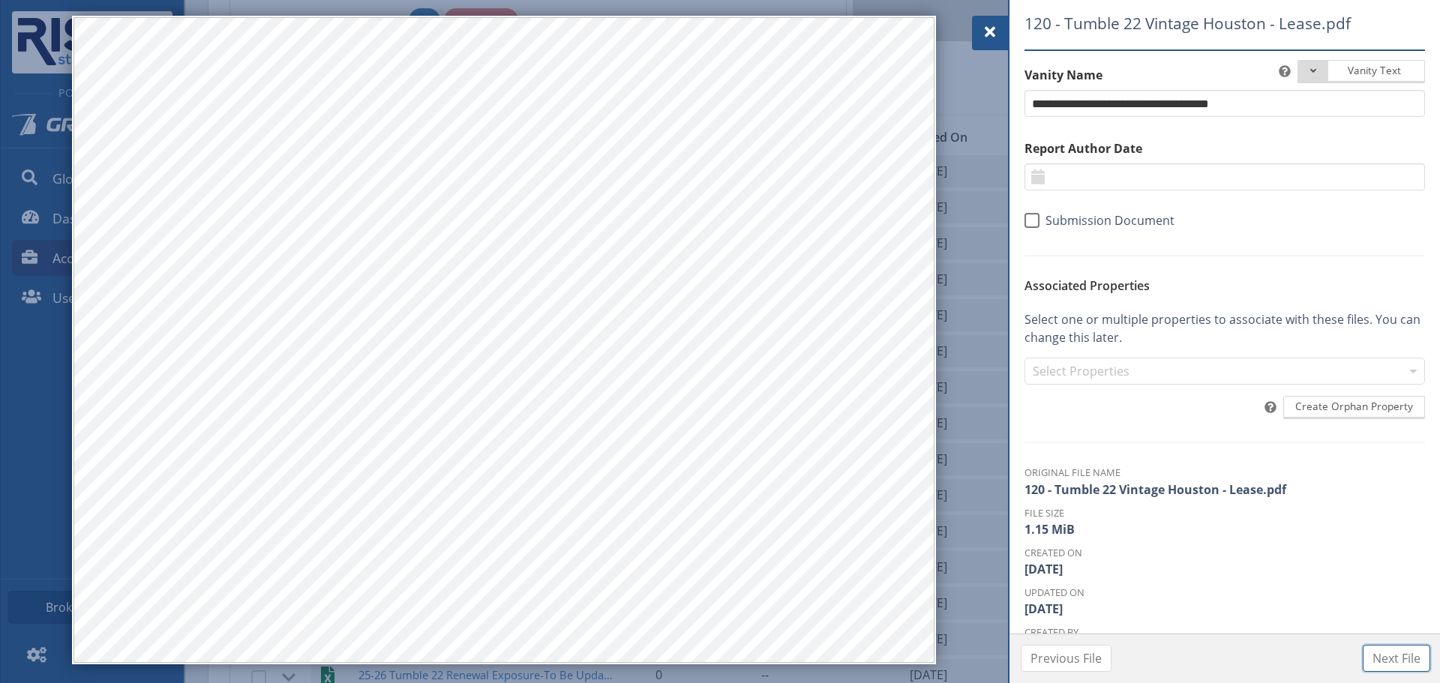
click at [1389, 661] on span "Next File" at bounding box center [1396, 658] width 48 height 18
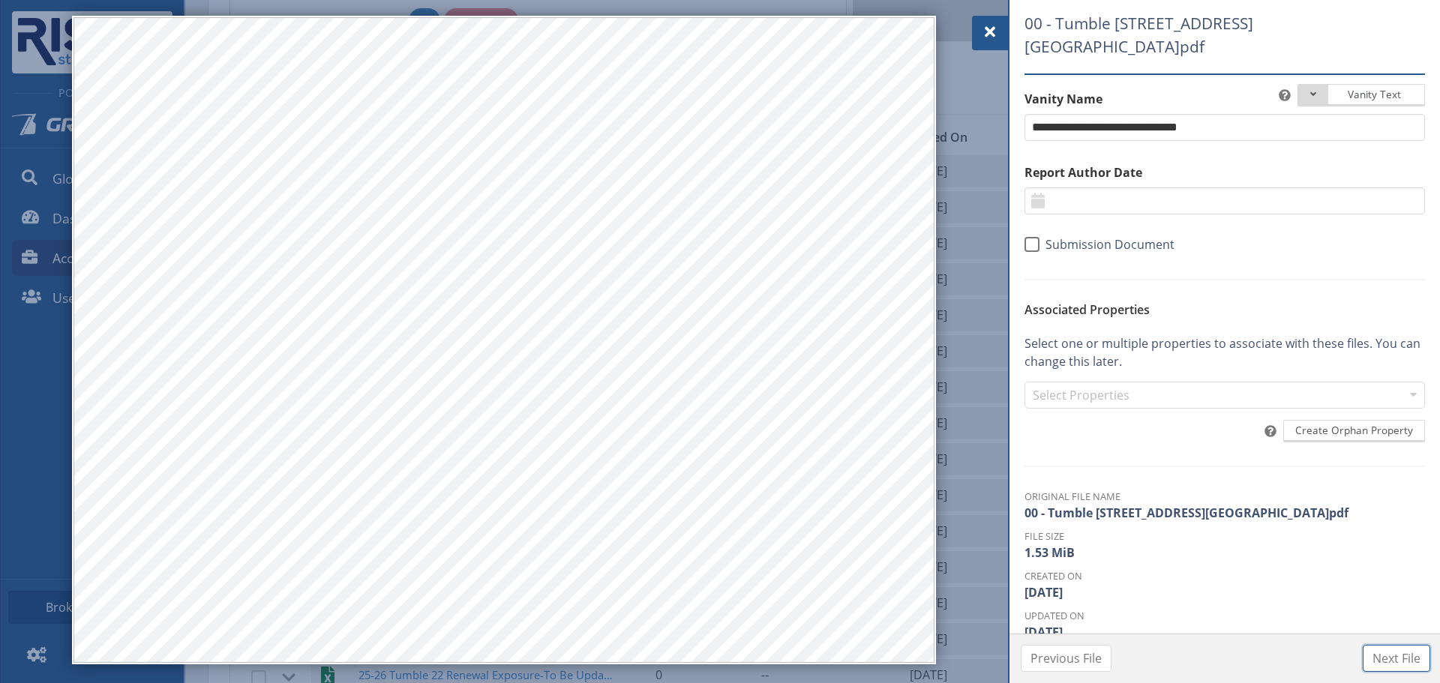
click at [1416, 662] on span "Next File" at bounding box center [1396, 658] width 48 height 18
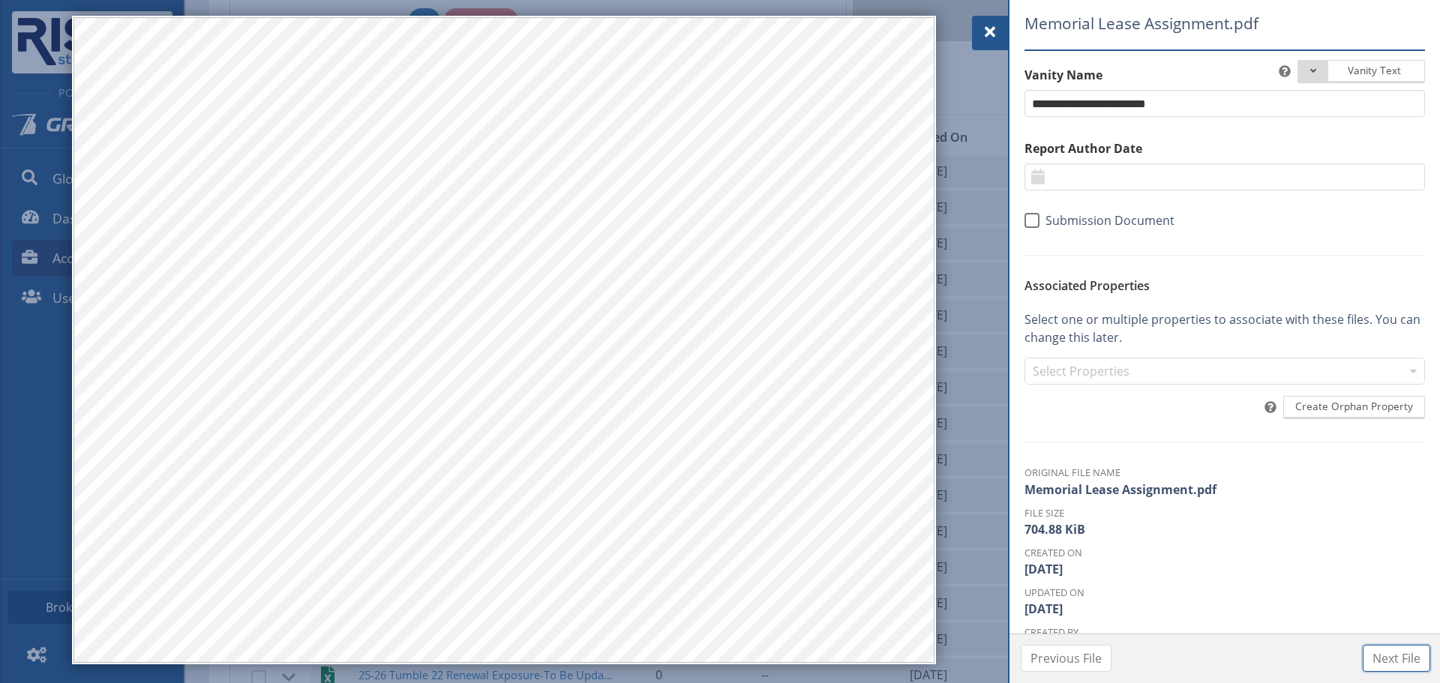
click at [1395, 665] on span "Next File" at bounding box center [1396, 658] width 48 height 18
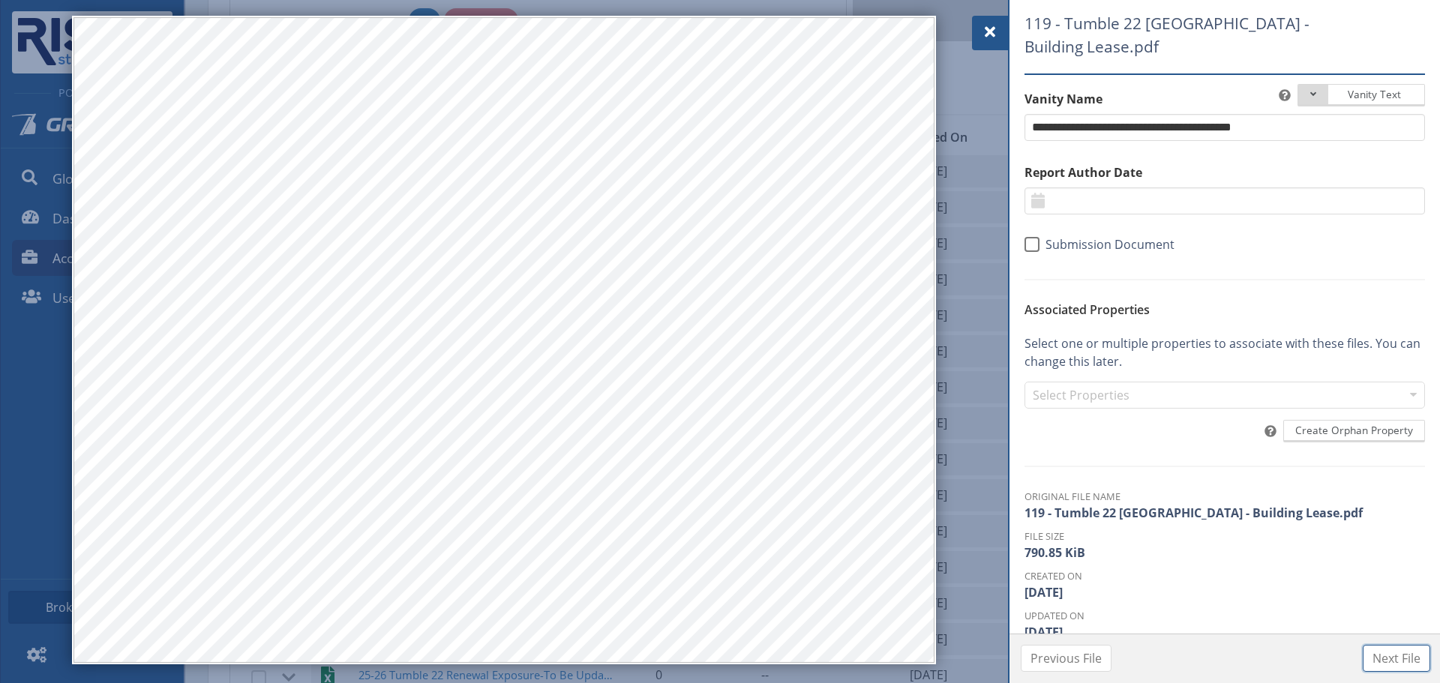
click at [1379, 651] on span "Next File" at bounding box center [1396, 658] width 48 height 18
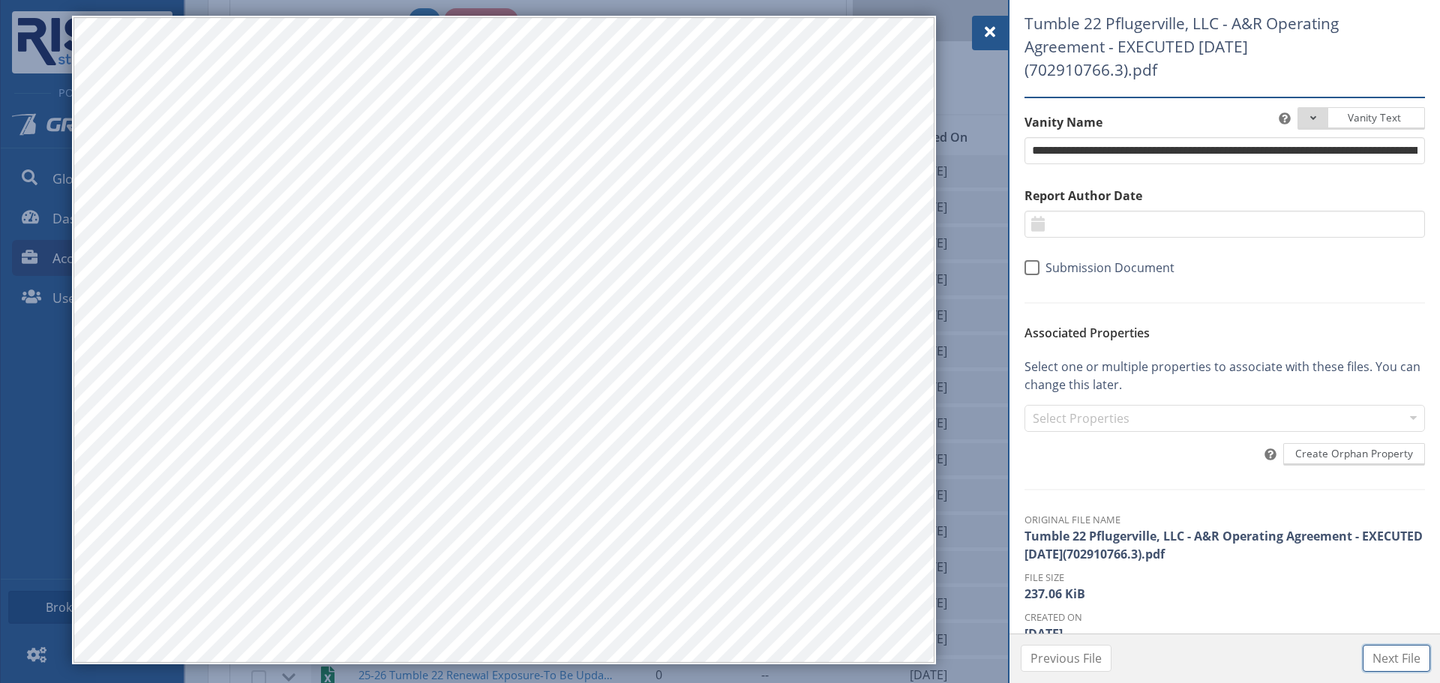
click at [1388, 661] on span "Next File" at bounding box center [1396, 658] width 48 height 18
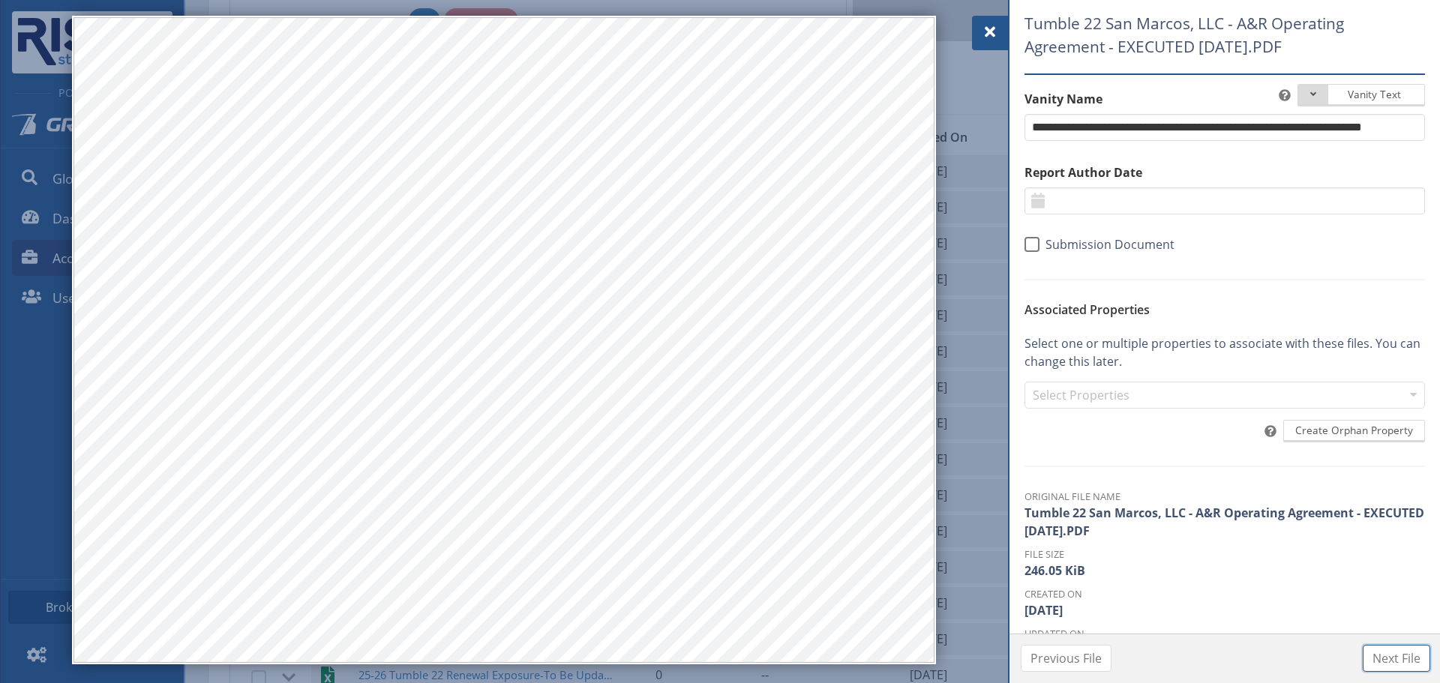
click at [1392, 654] on span "Next File" at bounding box center [1396, 658] width 48 height 18
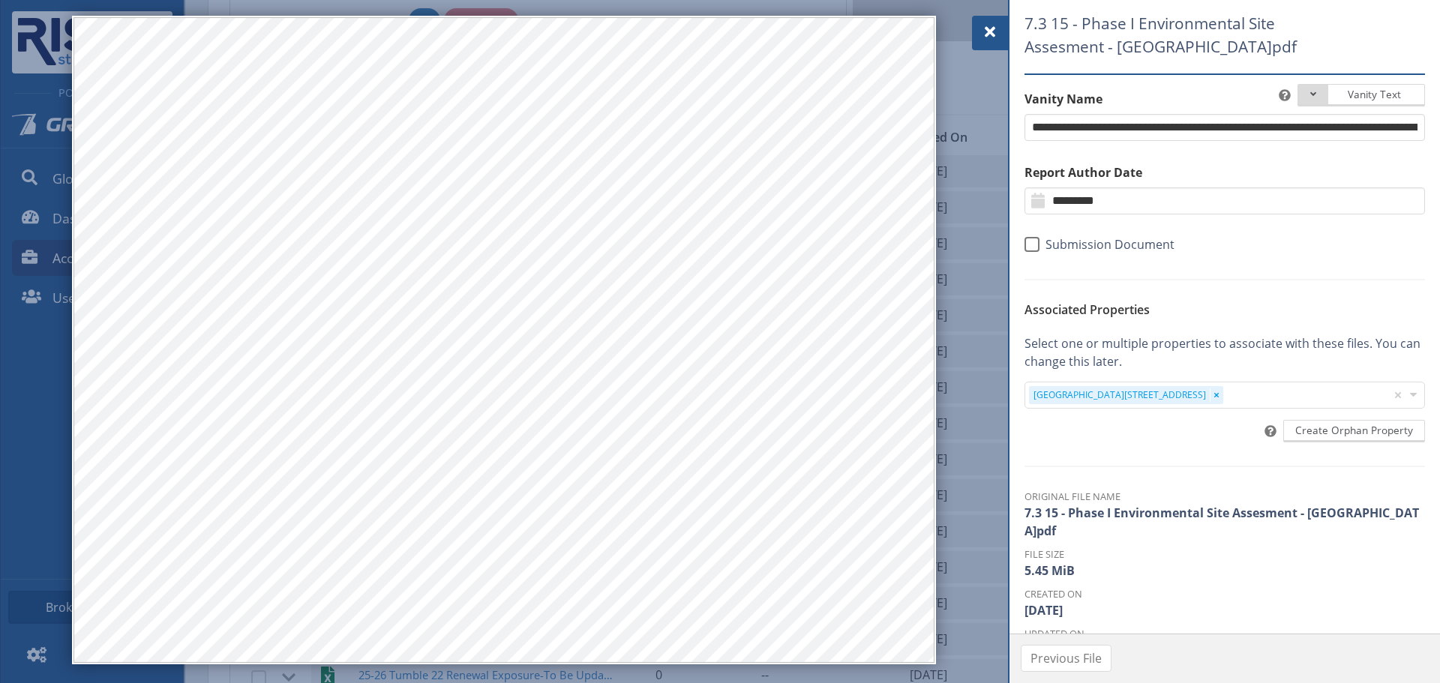
click at [1398, 652] on div "Previous File" at bounding box center [1225, 658] width 432 height 49
click at [991, 44] on div at bounding box center [990, 33] width 36 height 34
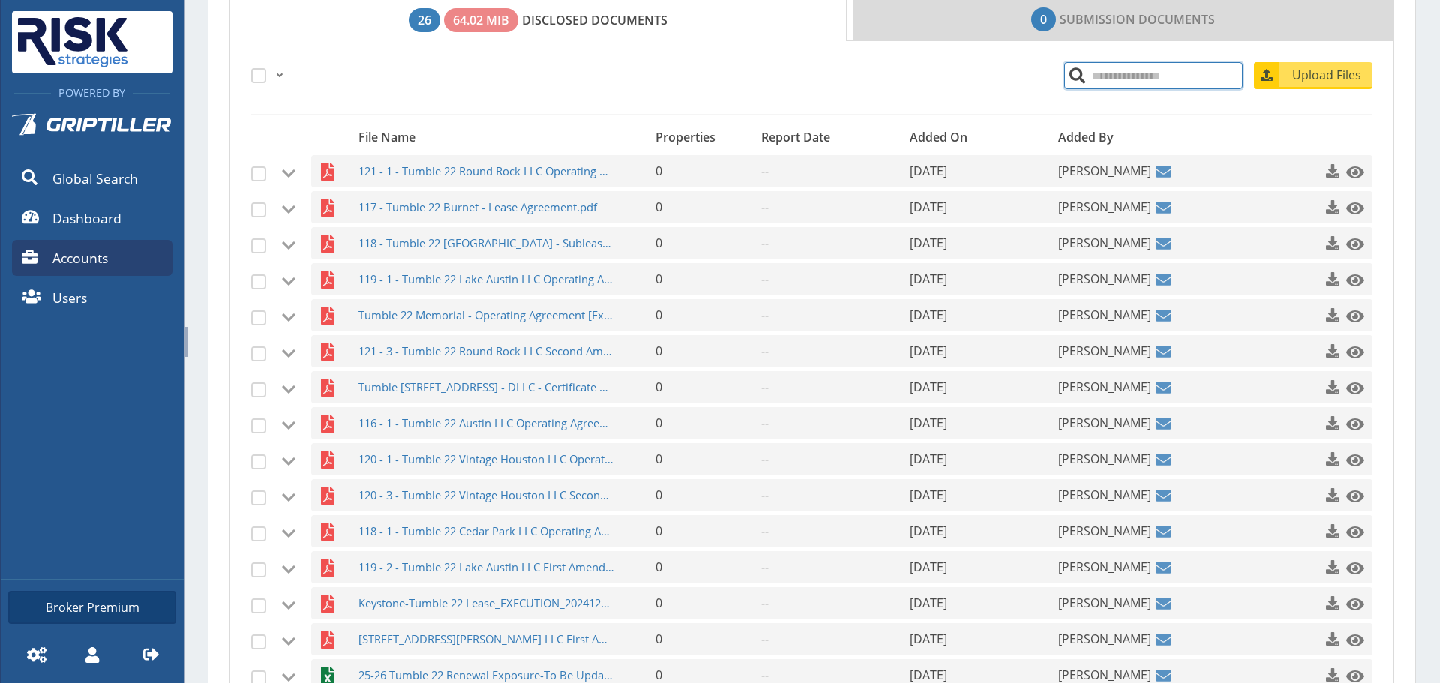
click at [1125, 86] on input "search" at bounding box center [1153, 75] width 178 height 27
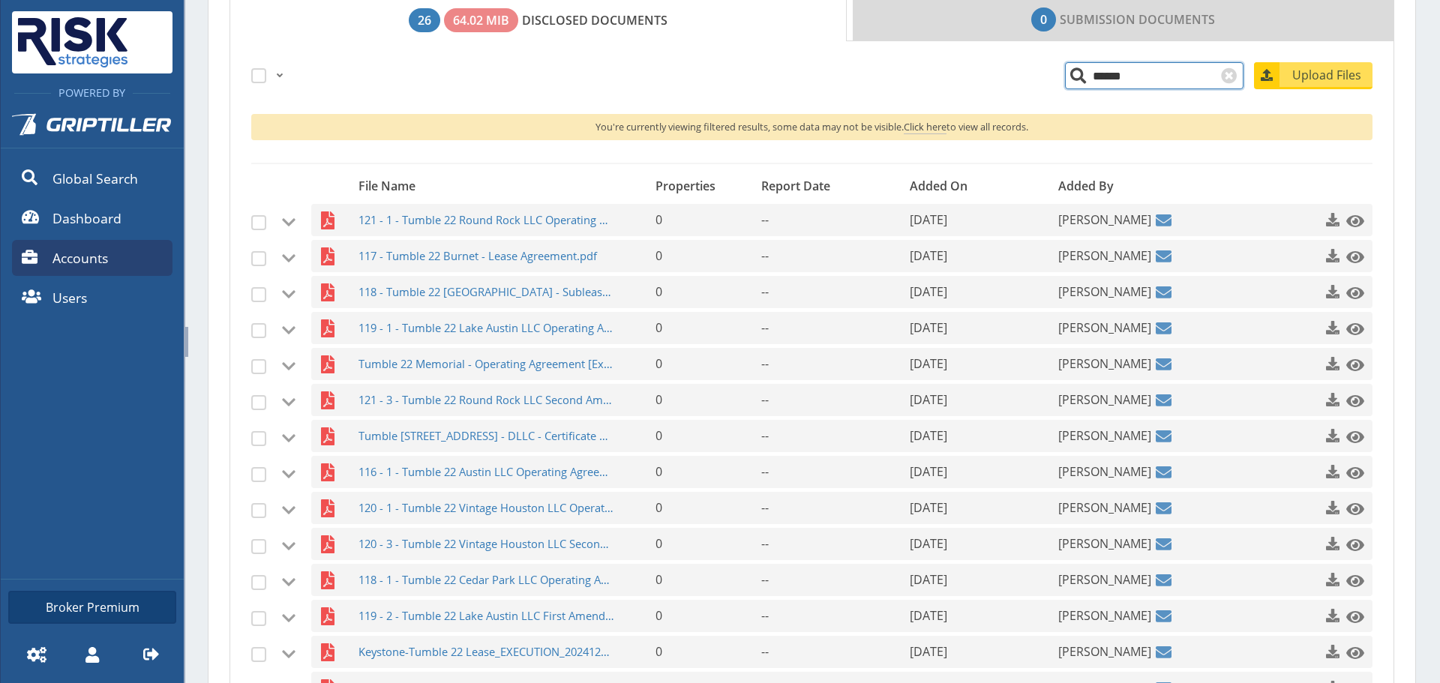
type input "******"
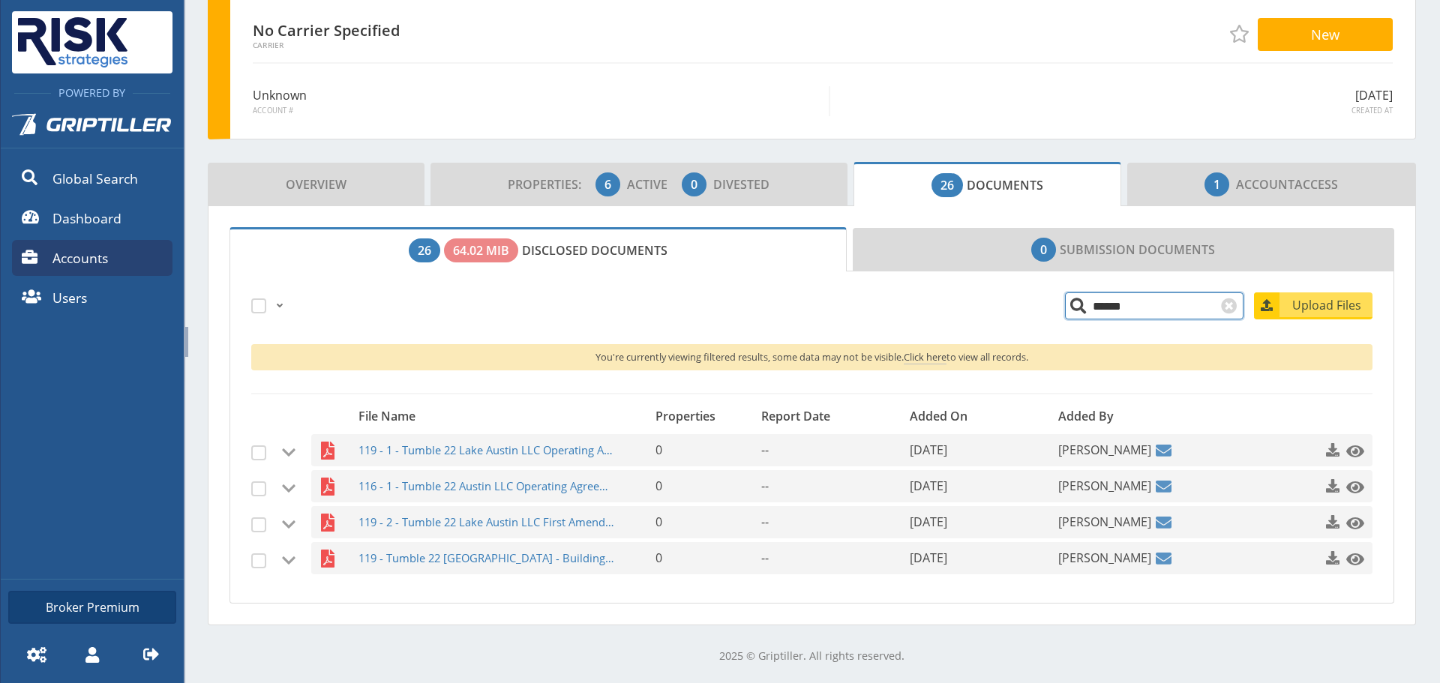
scroll to position [92, 0]
click at [556, 554] on span "119 - Tumble 22 [GEOGRAPHIC_DATA] - Building Lease.pdf" at bounding box center [486, 558] width 256 height 32
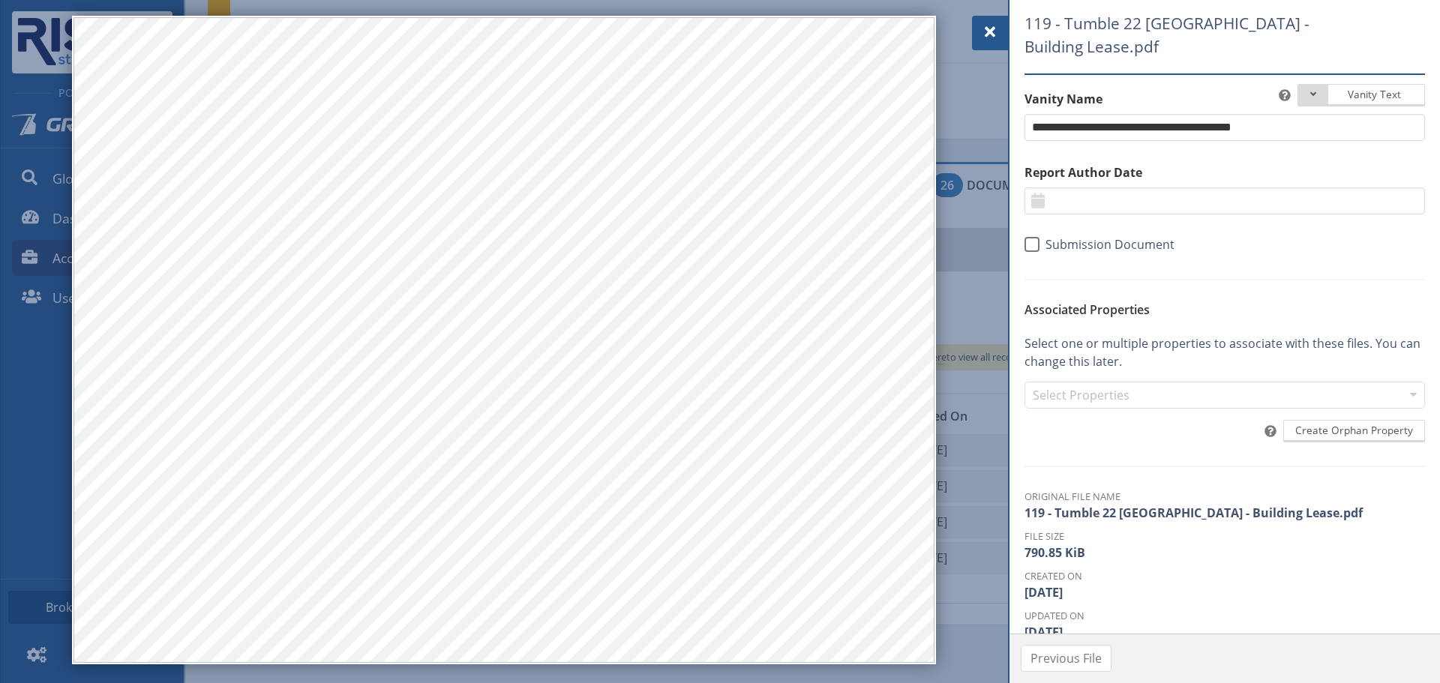
click at [1003, 33] on div at bounding box center [990, 33] width 36 height 34
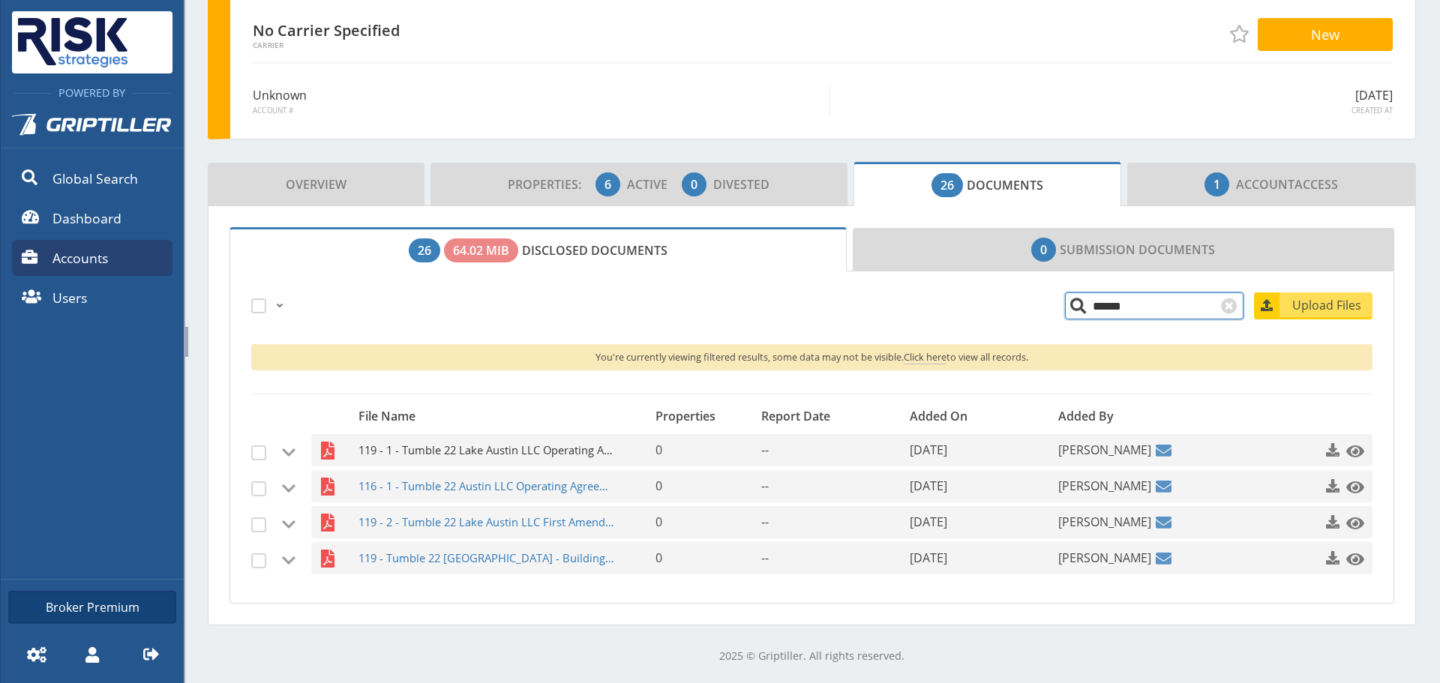
click at [504, 445] on span "119 - 1 - Tumble 22 Lake Austin LLC Operating Agreement.pdf" at bounding box center [486, 450] width 256 height 32
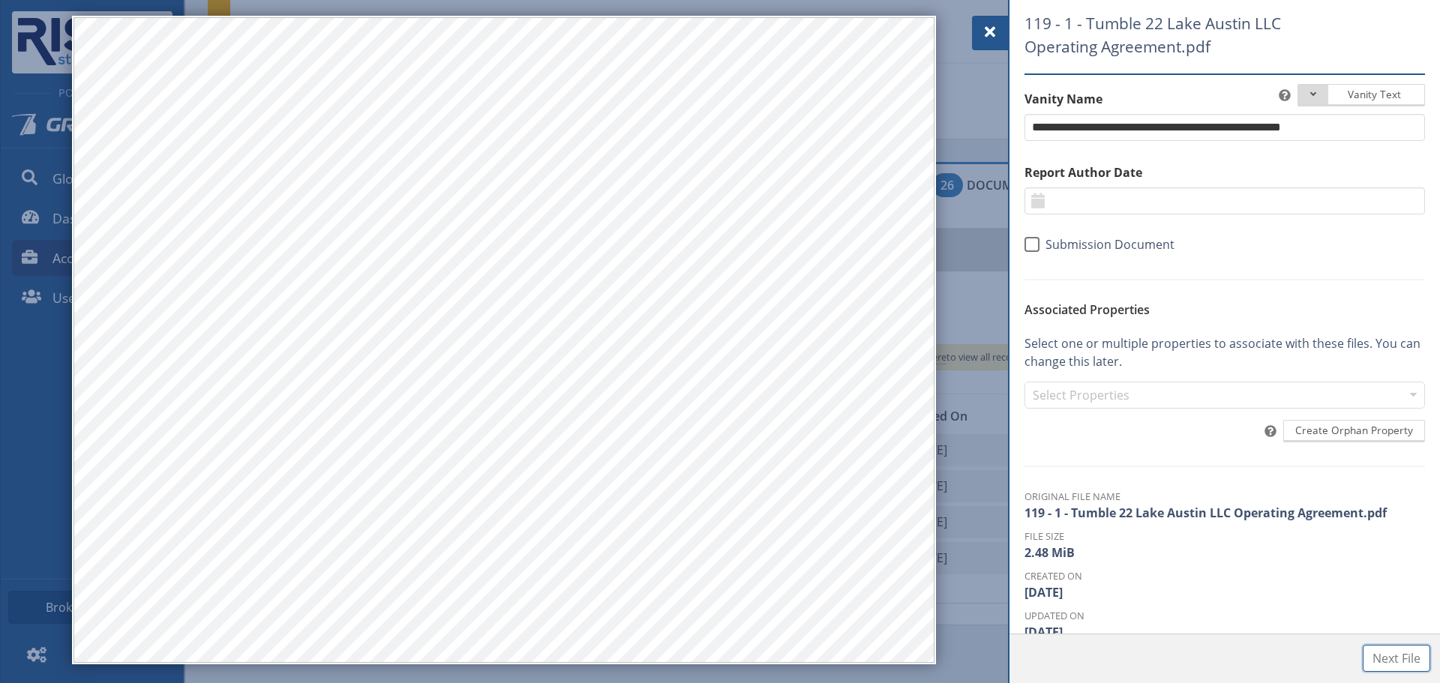
click at [1409, 657] on span "Next File" at bounding box center [1396, 658] width 48 height 18
click at [1380, 661] on span "Next File" at bounding box center [1396, 658] width 48 height 18
click at [1378, 662] on span "Next File" at bounding box center [1396, 658] width 48 height 18
click at [974, 30] on div at bounding box center [990, 33] width 36 height 34
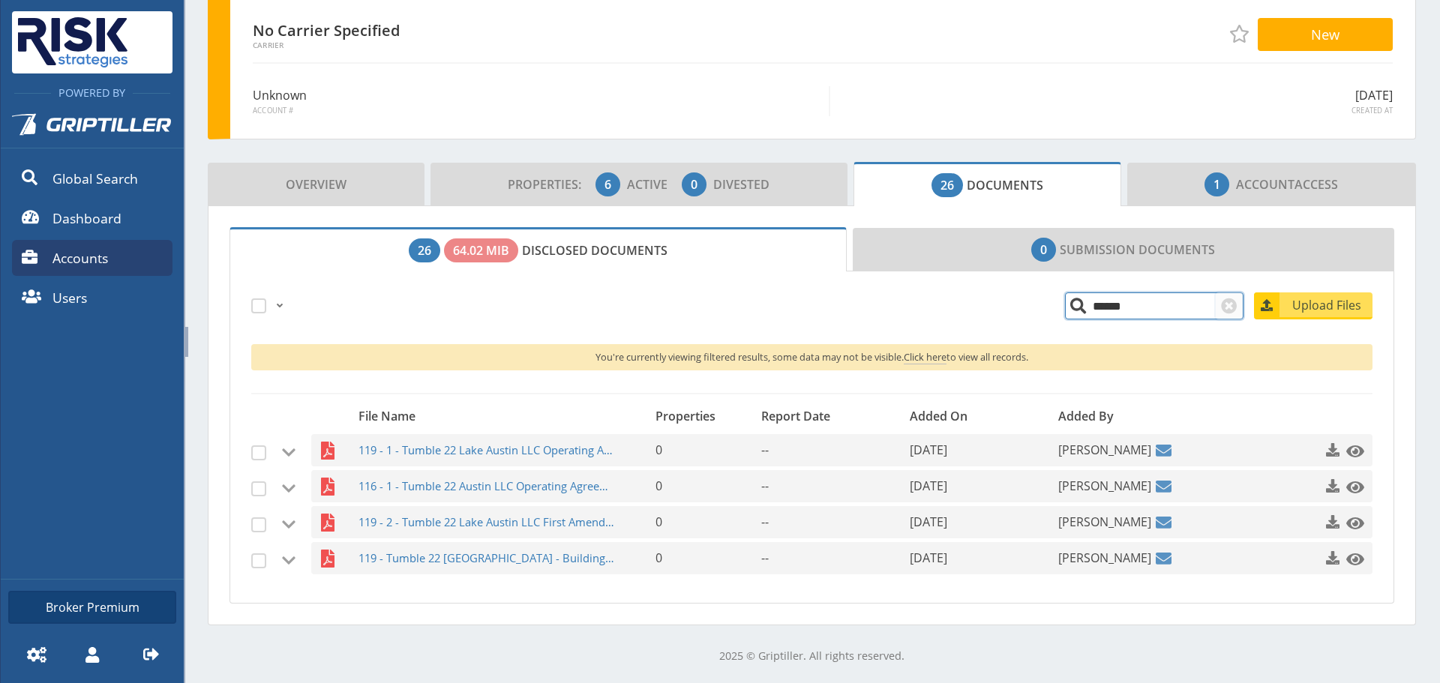
click at [1220, 299] on span at bounding box center [1229, 306] width 18 height 18
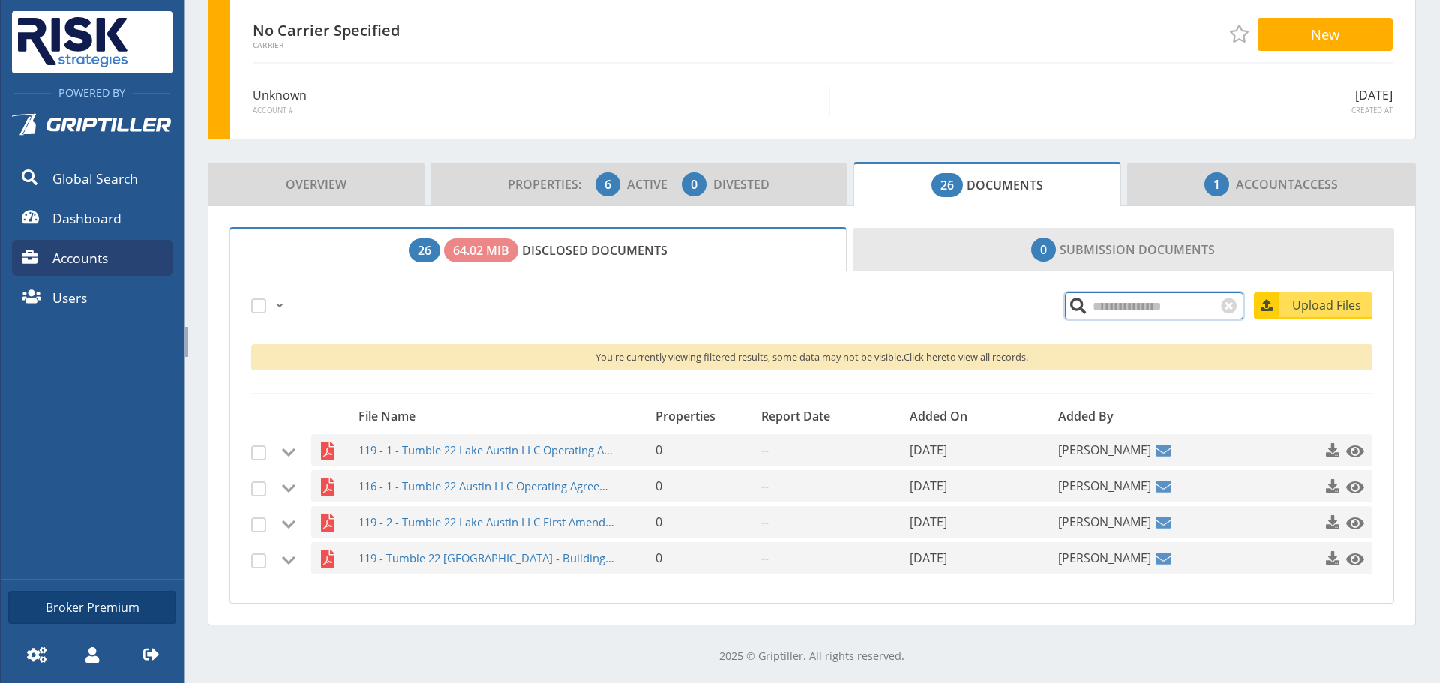
scroll to position [60, 0]
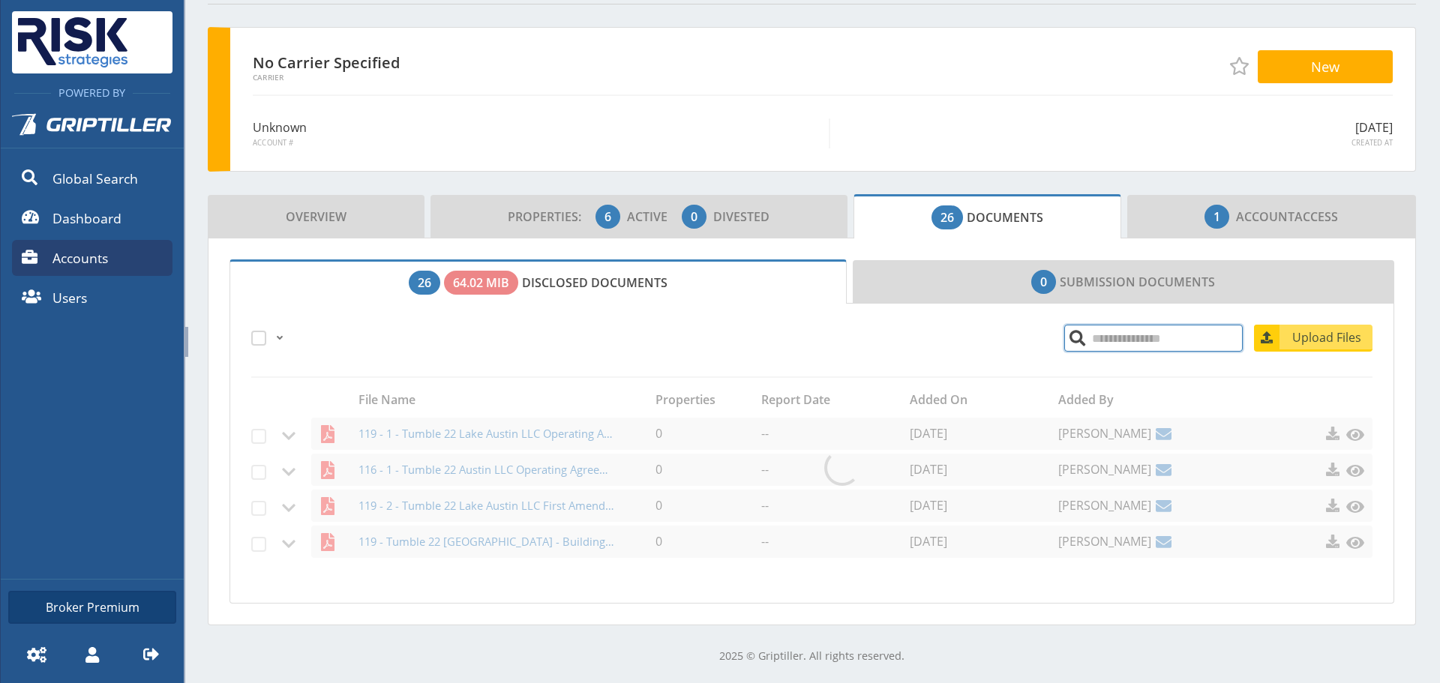
click at [1143, 337] on input "search" at bounding box center [1153, 338] width 178 height 27
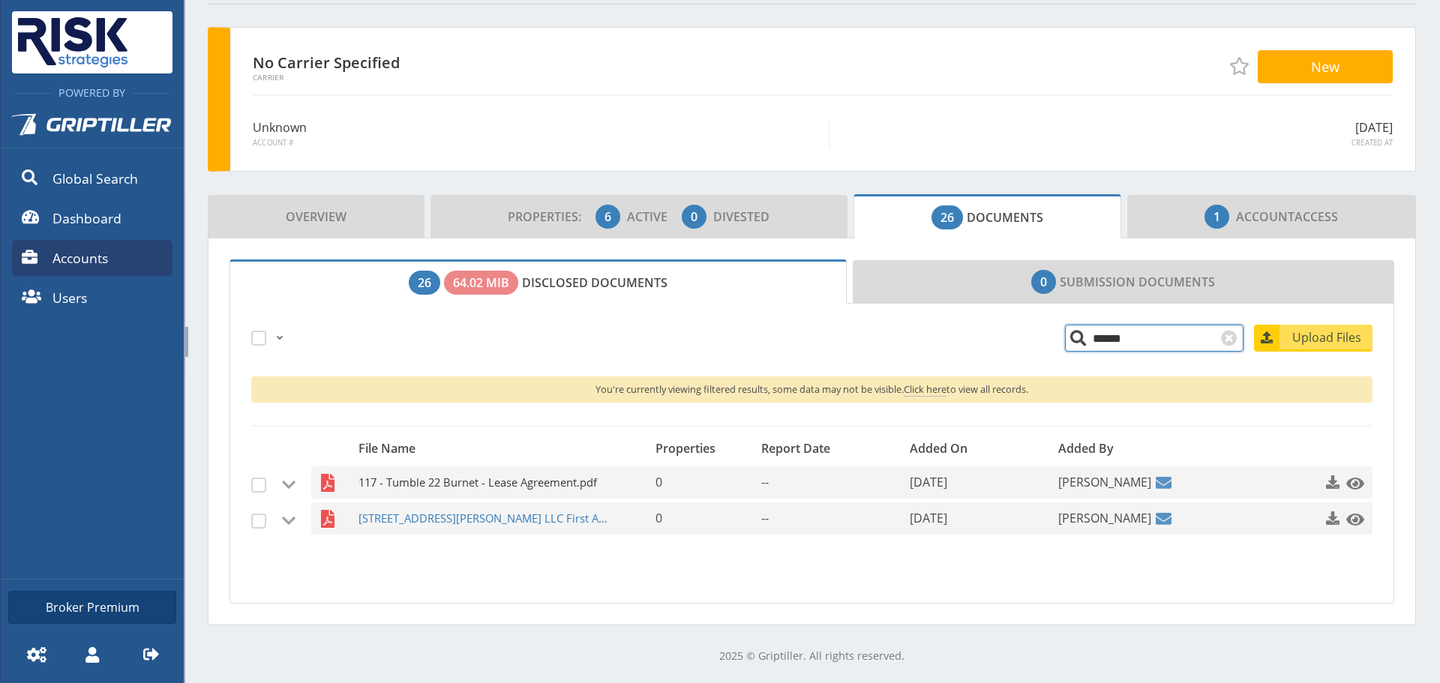
type input "******"
click at [555, 481] on span "117 - Tumble 22 Burnet - Lease Agreement.pdf" at bounding box center [486, 482] width 256 height 32
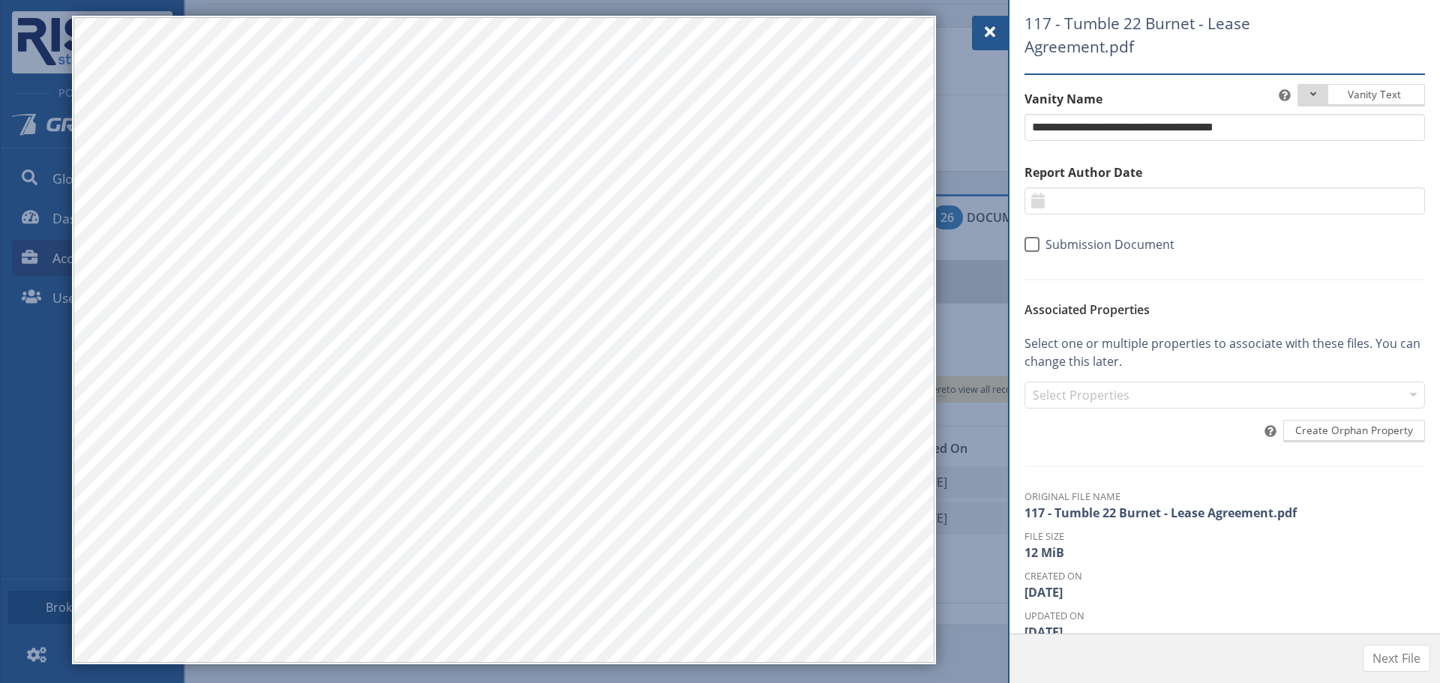
click at [989, 30] on span at bounding box center [990, 32] width 18 height 18
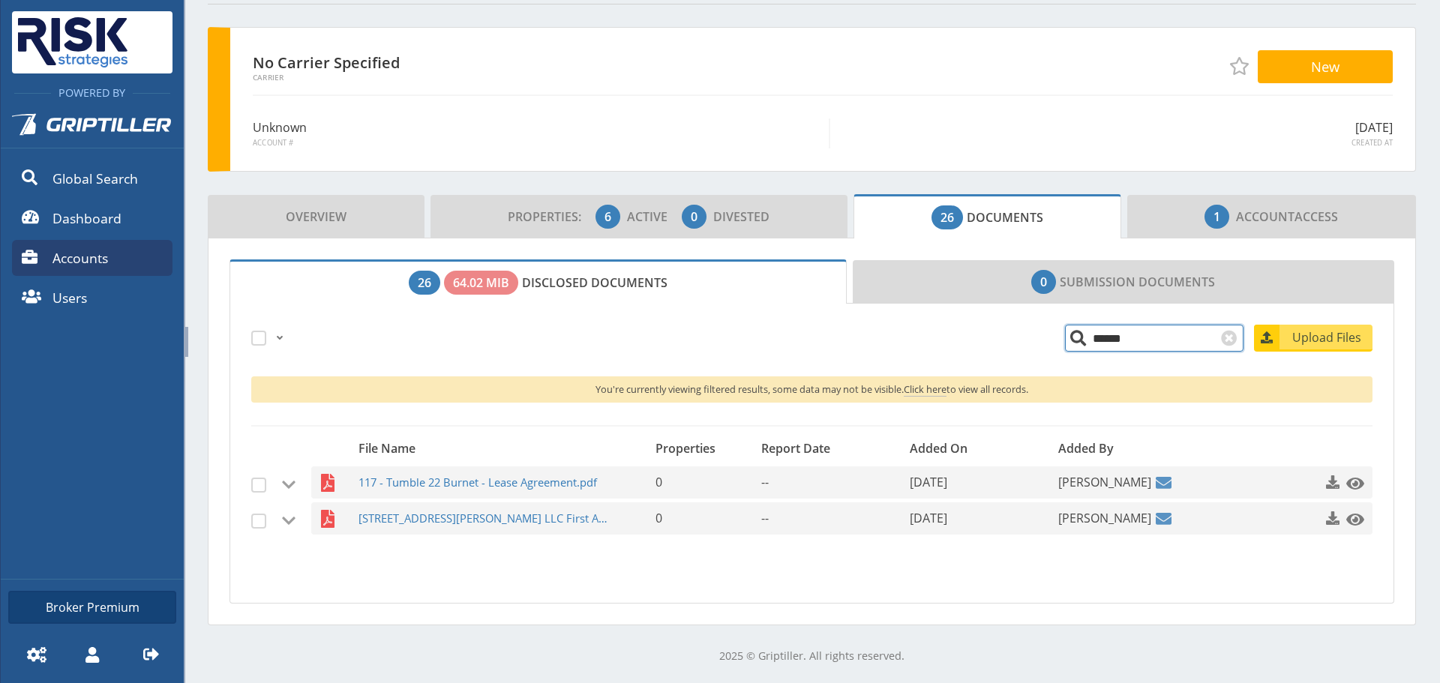
click at [878, 37] on div "No Carrier Specified Carrier New Unknown Account # [DATE] Created At" at bounding box center [812, 99] width 1208 height 145
click at [906, 76] on div "No Carrier Specified Carrier" at bounding box center [630, 65] width 772 height 49
click at [858, 114] on div "Unknown Account # [DATE] Created At" at bounding box center [823, 121] width 1140 height 54
click at [786, 104] on div "Unknown Account # [DATE] Created At" at bounding box center [823, 121] width 1140 height 54
click at [91, 261] on span "Accounts" at bounding box center [79, 257] width 55 height 19
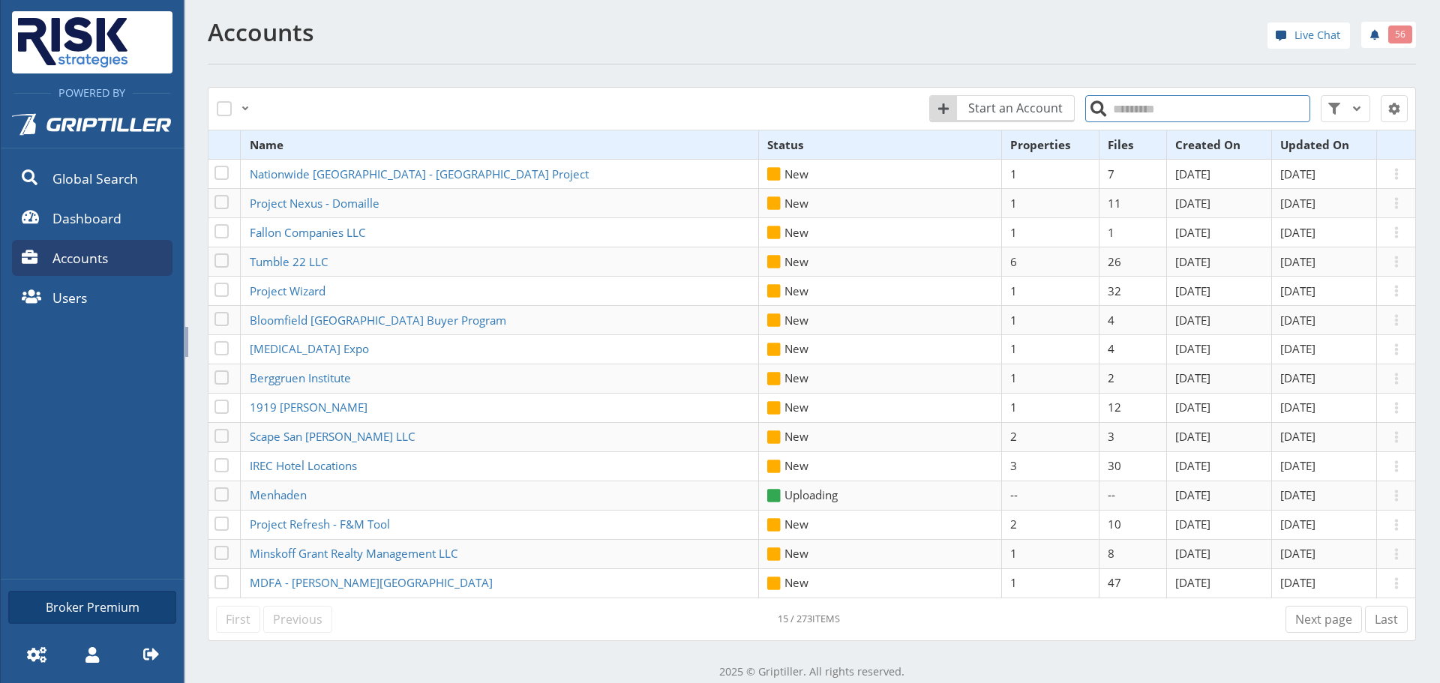
click at [1143, 116] on input "search" at bounding box center [1197, 108] width 225 height 27
type input "**********"
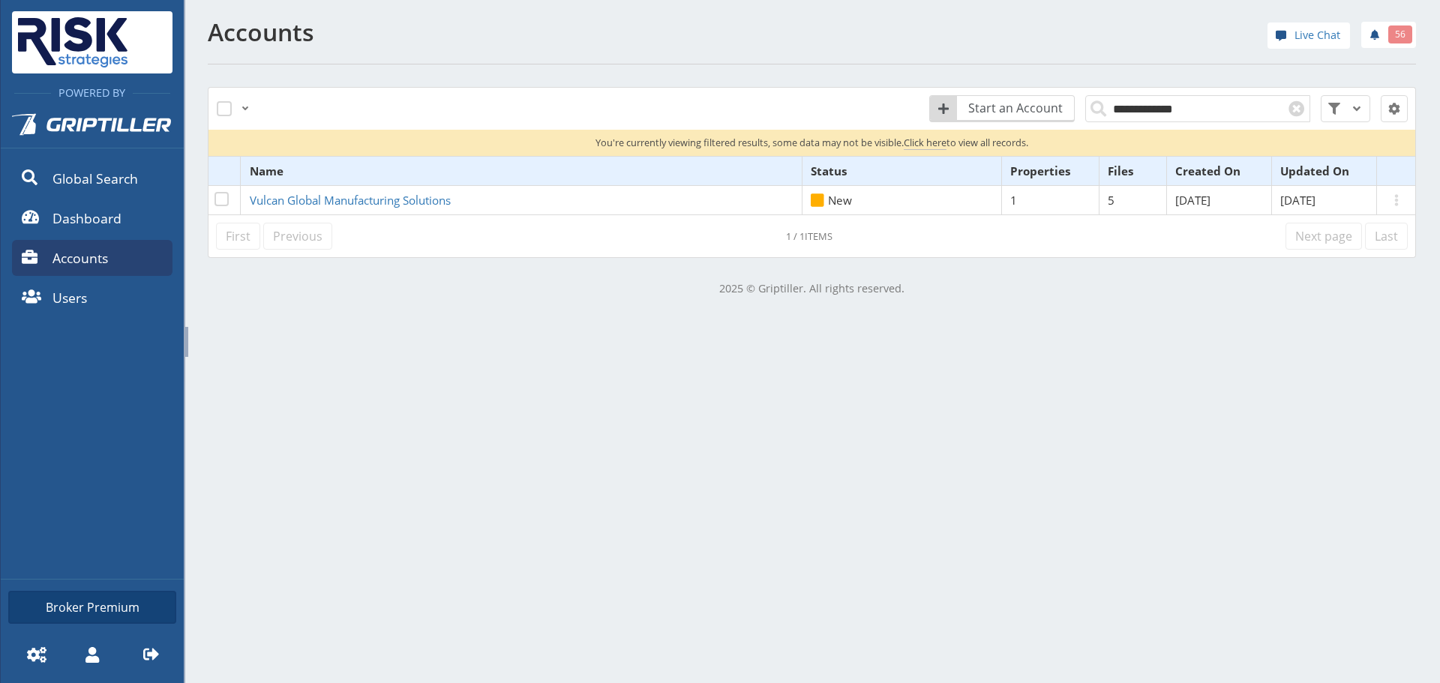
click at [1195, 554] on div "**********" at bounding box center [720, 341] width 1440 height 683
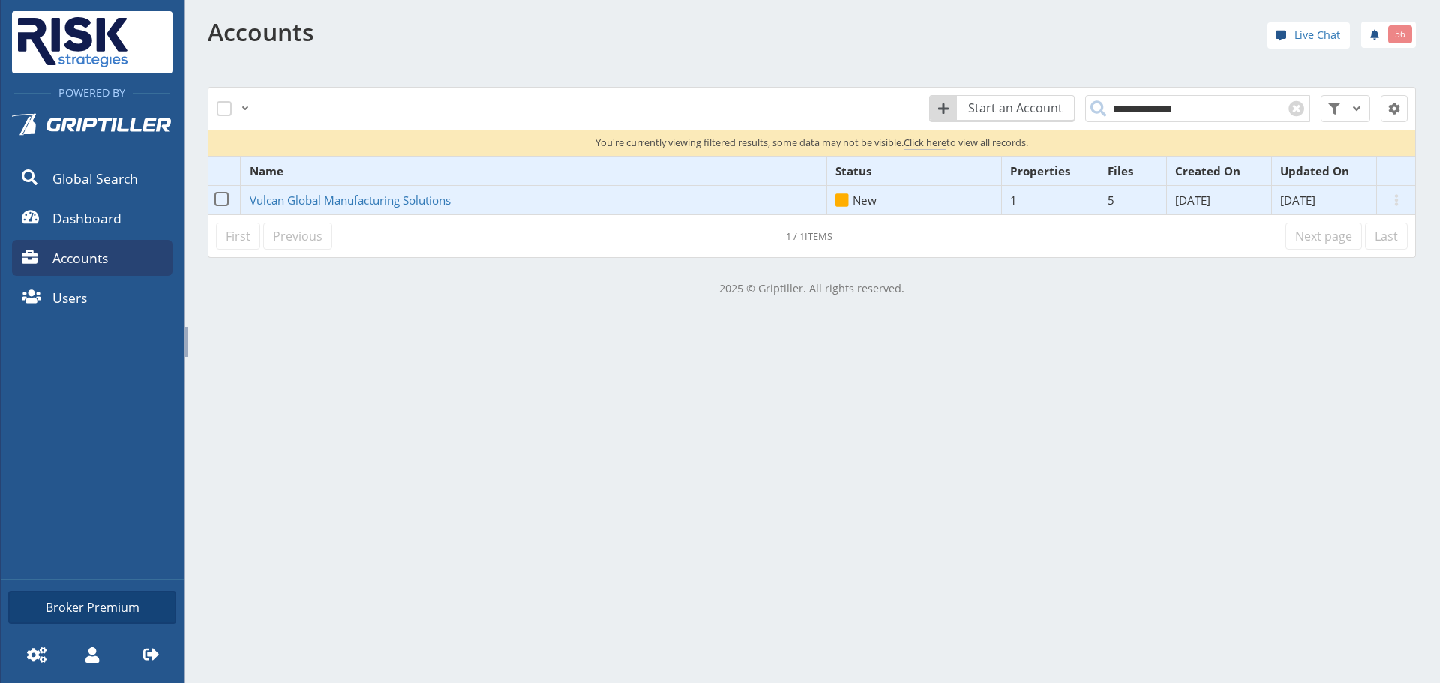
click at [394, 213] on td "Vulcan Global Manufacturing Solutions" at bounding box center [534, 200] width 586 height 29
click at [393, 202] on span "Vulcan Global Manufacturing Solutions" at bounding box center [350, 200] width 201 height 15
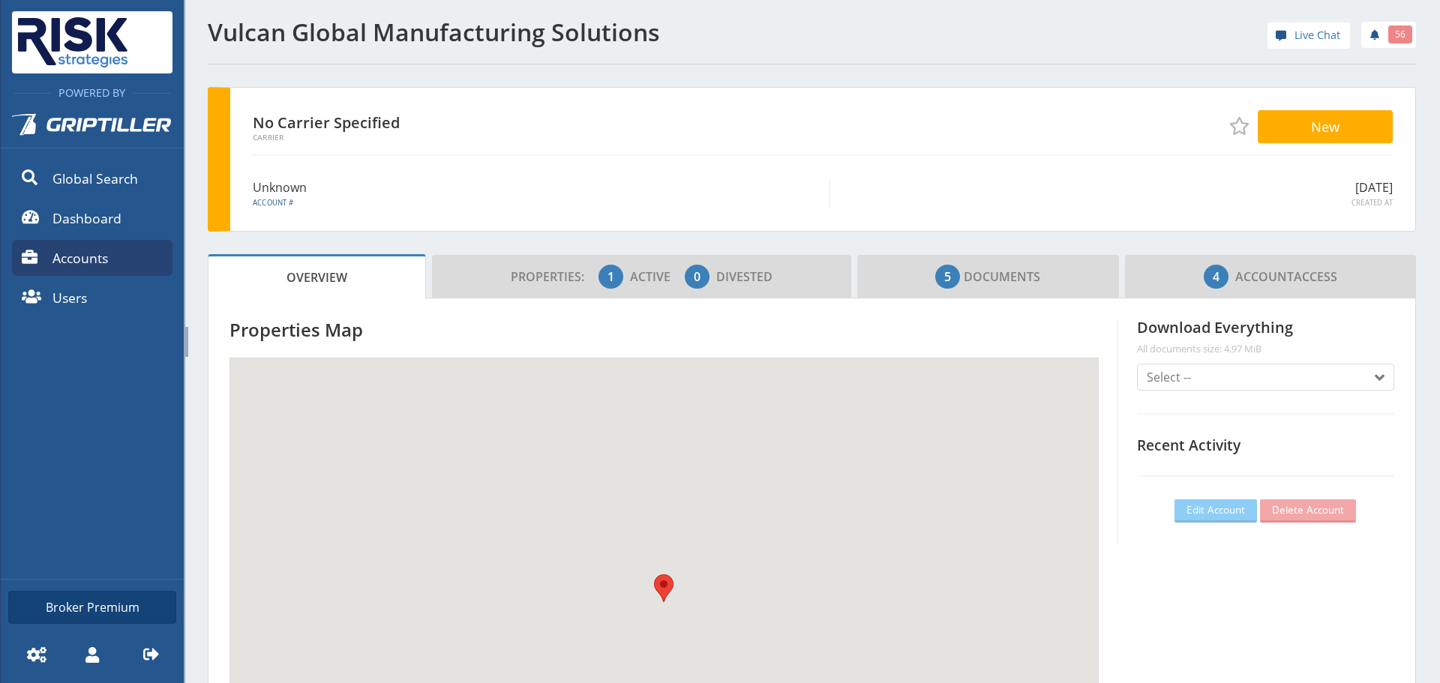
scroll to position [132, 418]
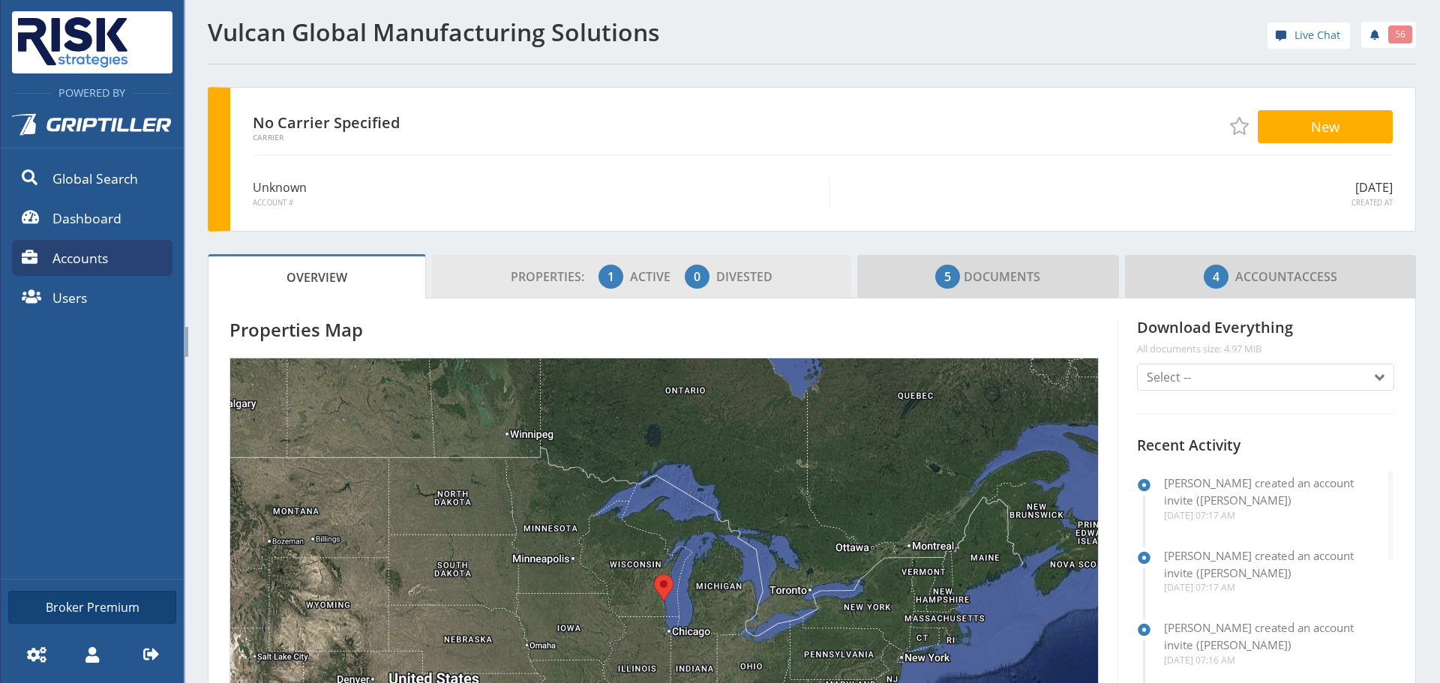
click at [547, 274] on span "Properties:" at bounding box center [553, 276] width 85 height 16
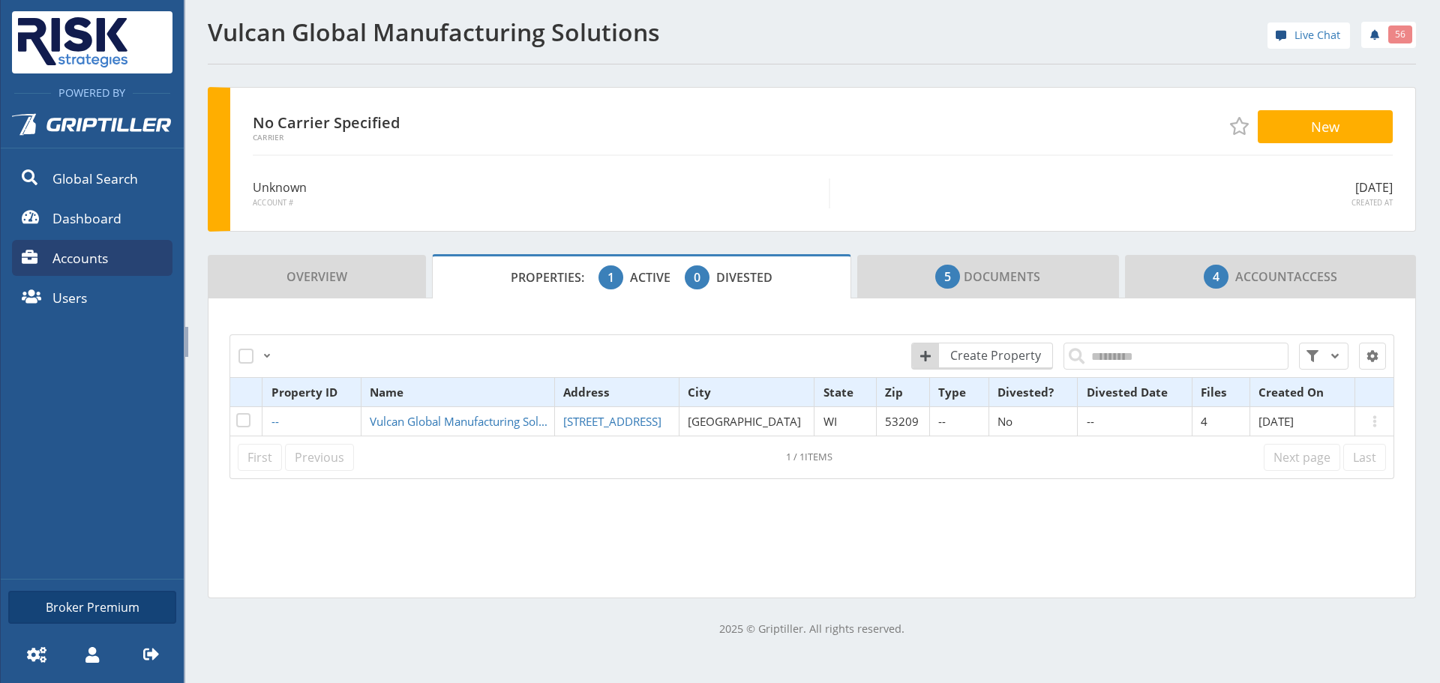
click at [517, 574] on section "Properties Map ← Move left → Move right ↑ Move up ↓ Move down + Zoom in - Zoom …" at bounding box center [812, 448] width 1208 height 300
click at [1005, 282] on span "5 Documents" at bounding box center [987, 277] width 105 height 30
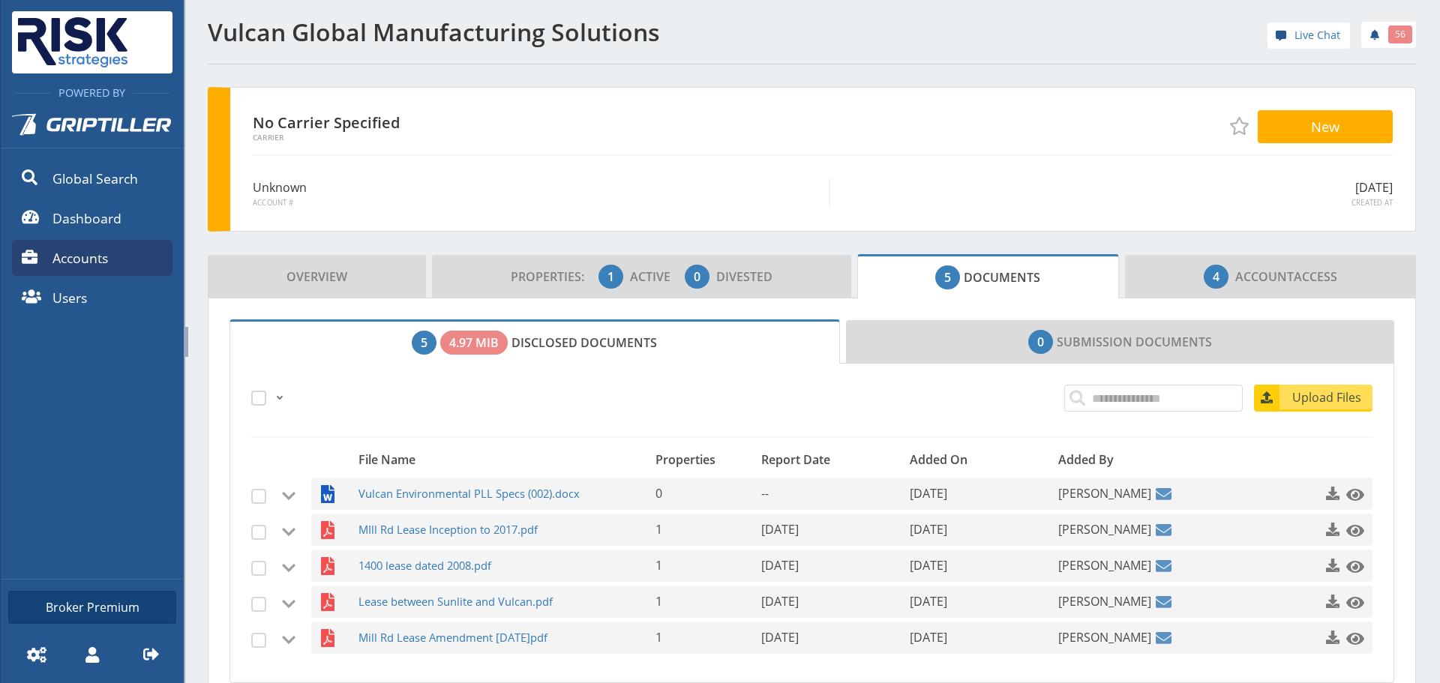
scroll to position [75, 0]
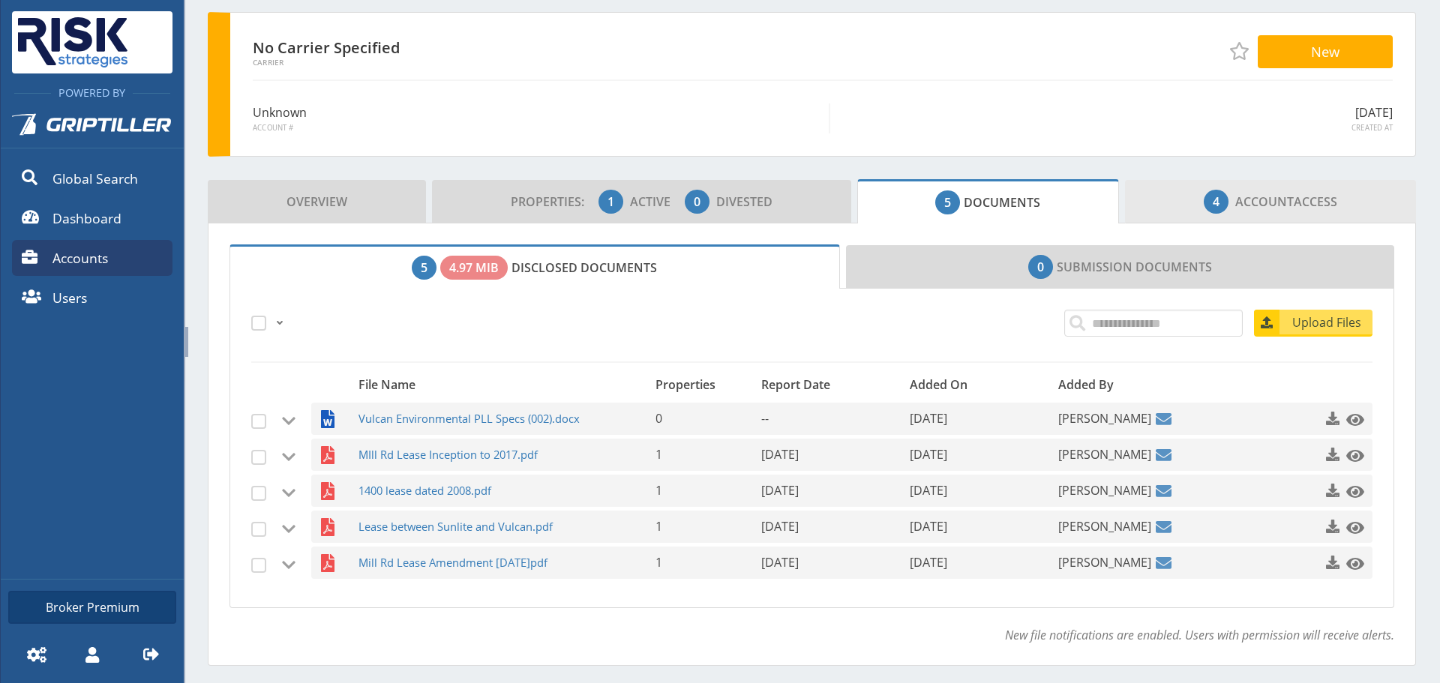
click at [1289, 184] on link "4 Account Access" at bounding box center [1270, 201] width 291 height 43
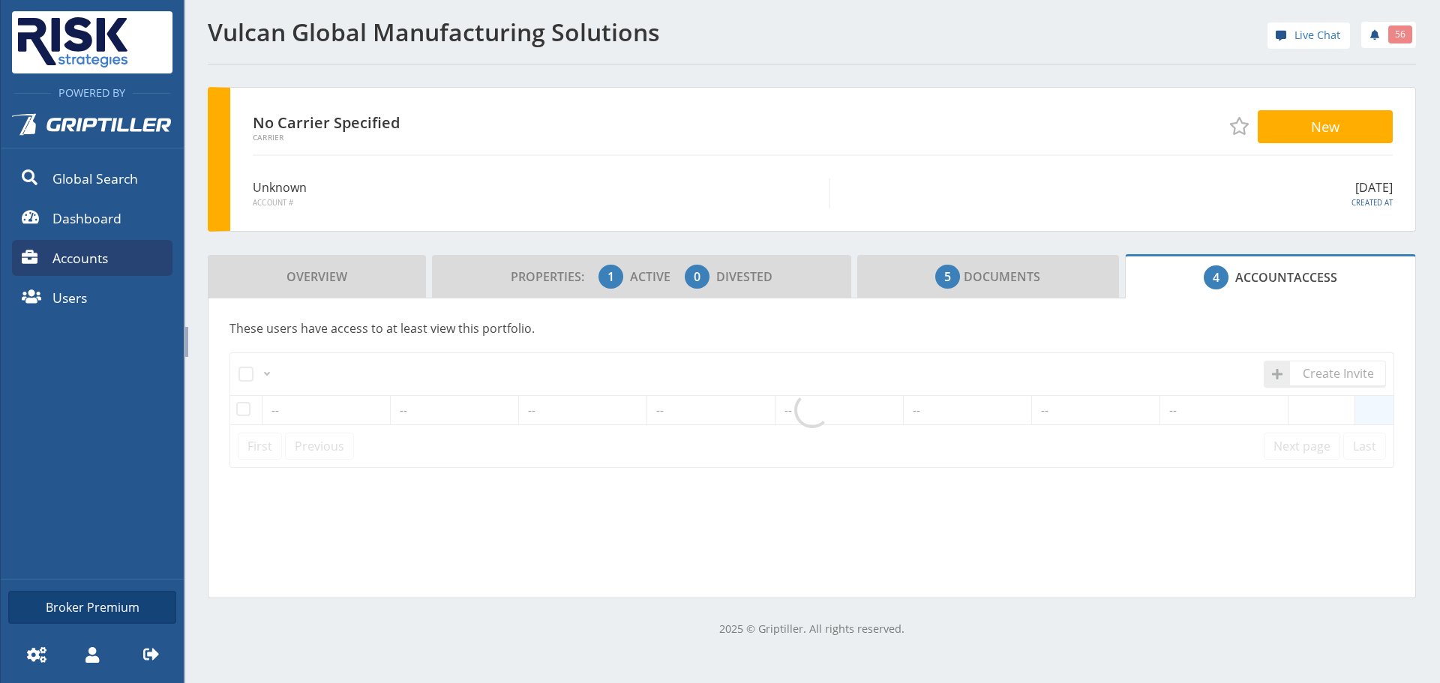
scroll to position [0, 0]
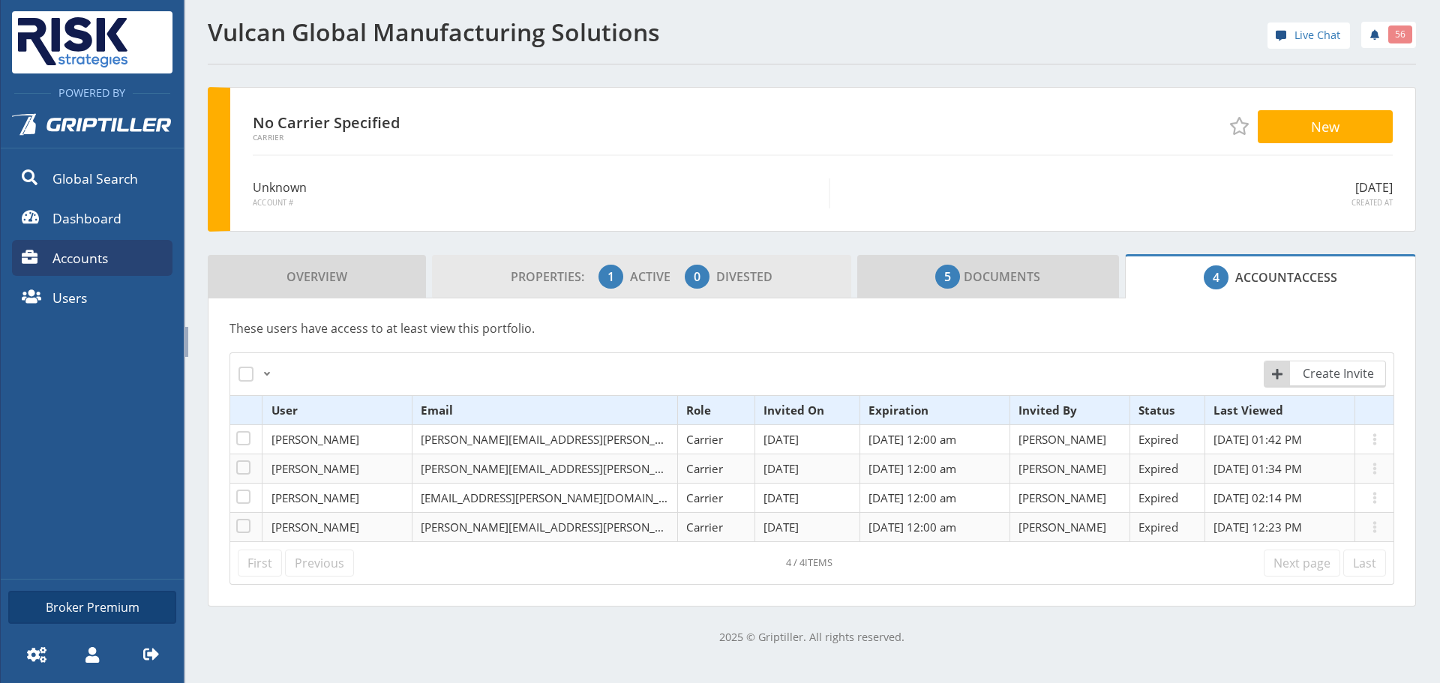
click at [539, 288] on span "Properties: 1 Active 0 Divested" at bounding box center [642, 277] width 262 height 30
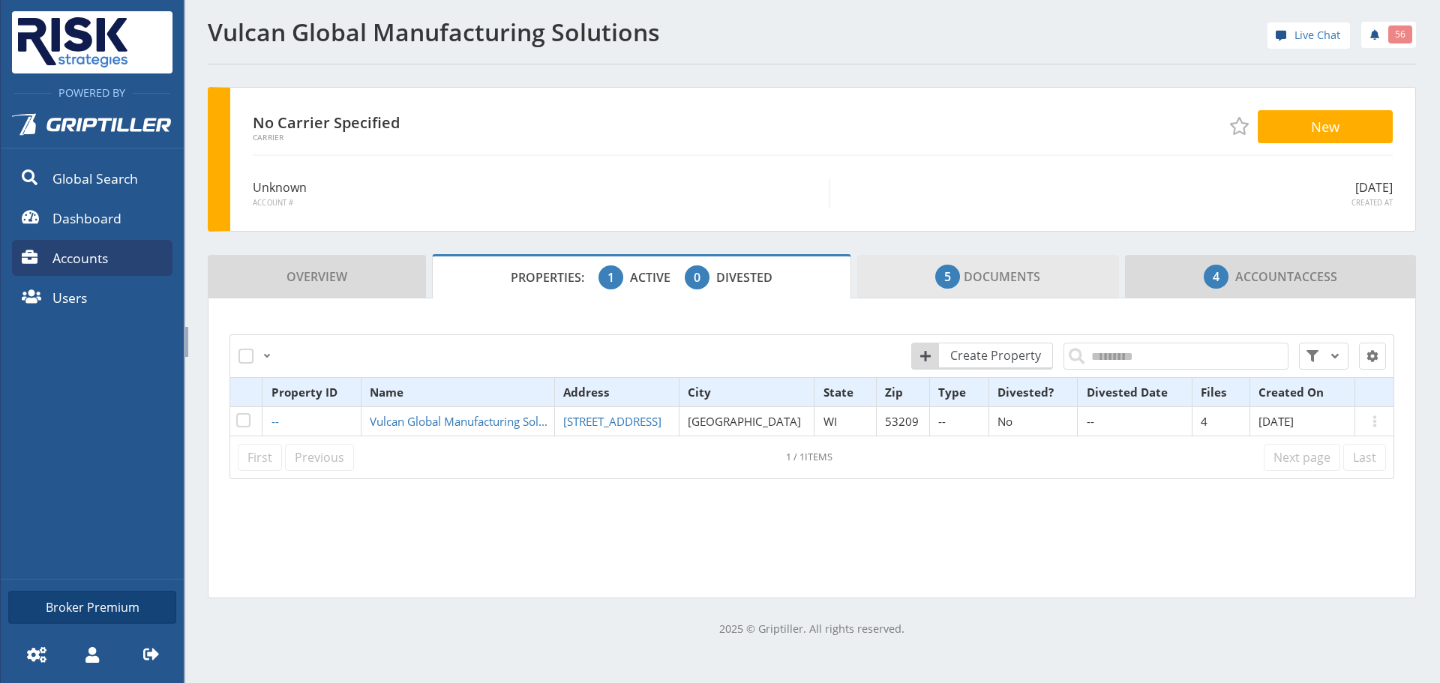
click at [1016, 283] on span "5 Documents" at bounding box center [987, 277] width 105 height 30
